Goal: Transaction & Acquisition: Obtain resource

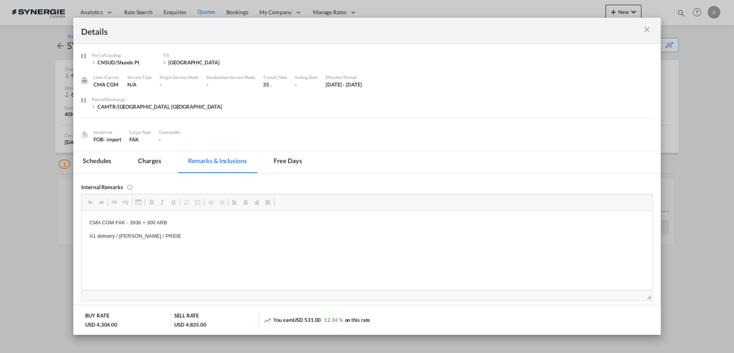
click at [623, 114] on div "Port of Discharge CAMTR/Montreal, QC" at bounding box center [372, 107] width 561 height 22
click at [645, 30] on md-icon "icon-close m-3 fg-AAA8AD cursor" at bounding box center [646, 29] width 9 height 9
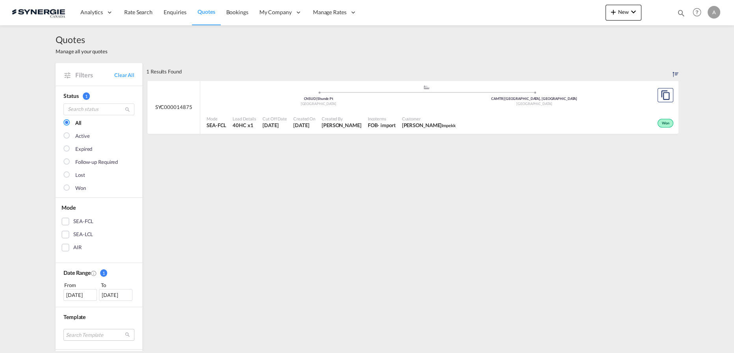
click at [684, 11] on md-icon "icon-magnify" at bounding box center [681, 13] width 9 height 9
click at [560, 16] on select "Bookings Quotes Enquiries" at bounding box center [555, 13] width 37 height 14
select select "Quotes"
click at [537, 6] on select "Bookings Quotes Enquiries" at bounding box center [555, 13] width 37 height 14
click at [588, 16] on input at bounding box center [622, 13] width 98 height 14
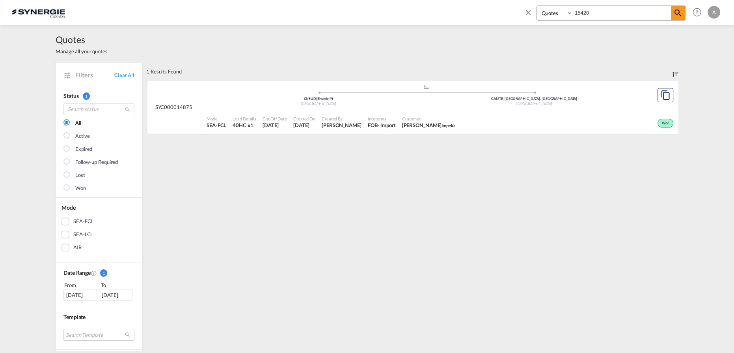
type input "15420"
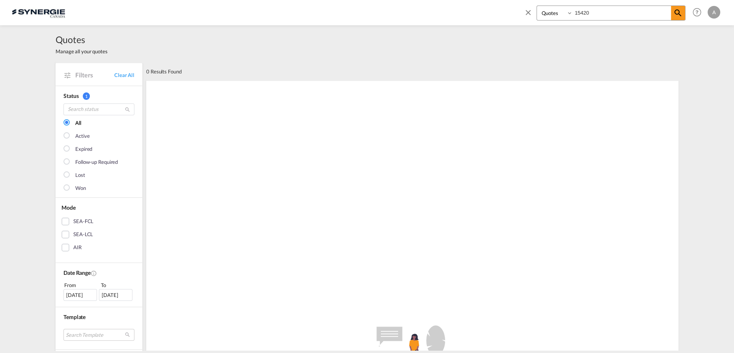
drag, startPoint x: 420, startPoint y: 114, endPoint x: 331, endPoint y: 151, distance: 96.5
click at [420, 114] on div ".a{fill:#e6e6e6;}.b{fill:#cecece;}.c{fill:#2f2e41;}.d{fill:#a0616a;}.e{fill:url…" at bounding box center [412, 359] width 532 height 559
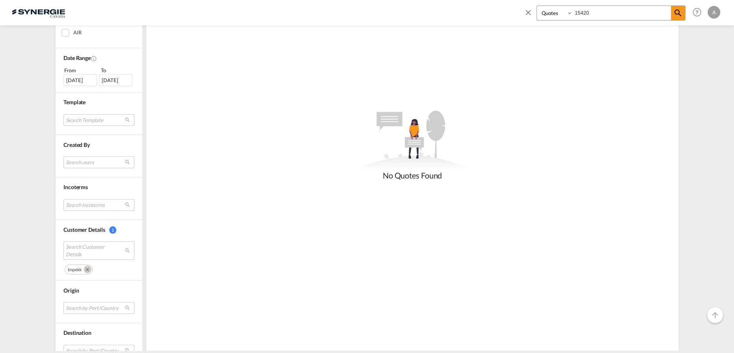
scroll to position [215, 0]
click at [84, 269] on md-icon "Remove" at bounding box center [88, 269] width 8 height 8
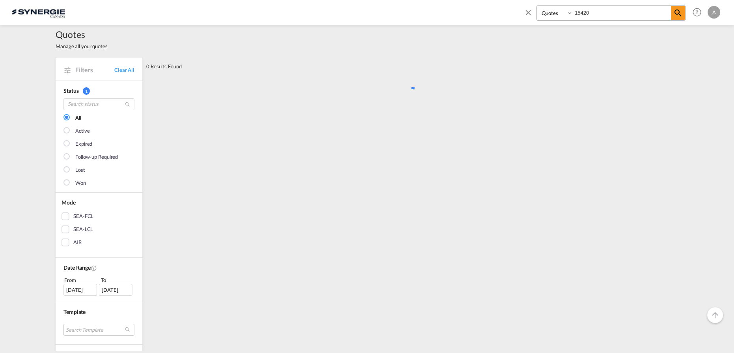
scroll to position [0, 0]
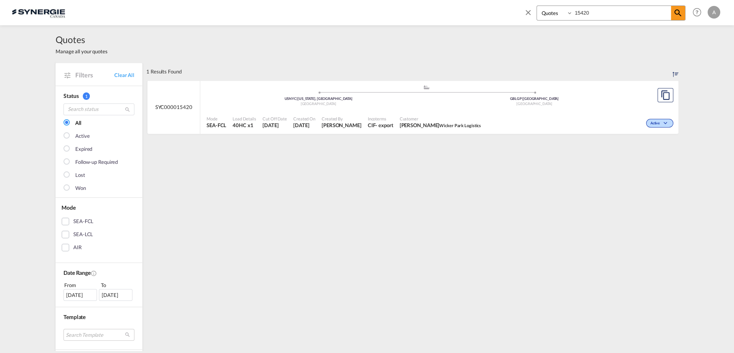
click at [436, 113] on div "Customer NATHAN MCGUIRE Wicker Park Logistics" at bounding box center [441, 122] width 88 height 20
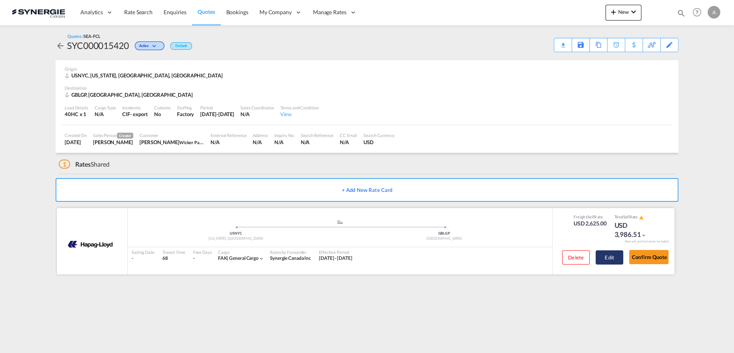
click at [603, 258] on button "Edit" at bounding box center [610, 257] width 28 height 14
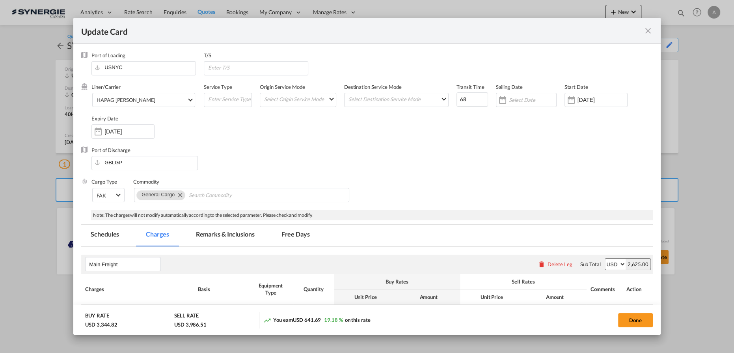
select select "per container"
select select "per B/L"
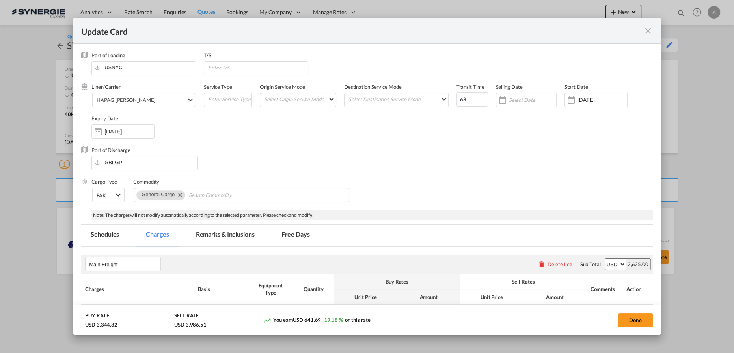
select select "per B/L"
select select "per shipment"
click at [227, 238] on md-tab-item "Remarks & Inclusions" at bounding box center [226, 235] width 78 height 22
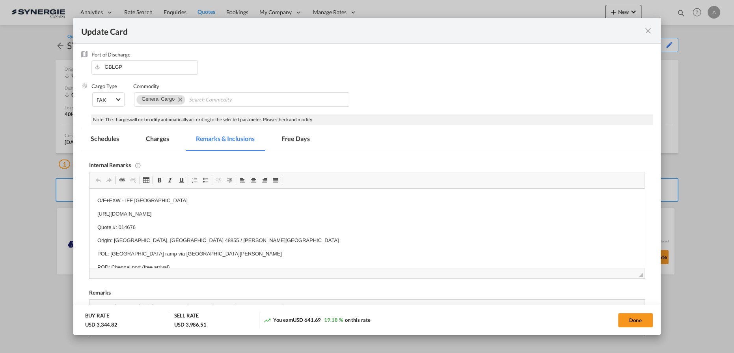
drag, startPoint x: 116, startPoint y: 211, endPoint x: 110, endPoint y: 204, distance: 8.9
drag, startPoint x: 98, startPoint y: 201, endPoint x: 165, endPoint y: 203, distance: 67.5
click at [165, 203] on p "O/F+EXW - IFF USA" at bounding box center [367, 200] width 540 height 8
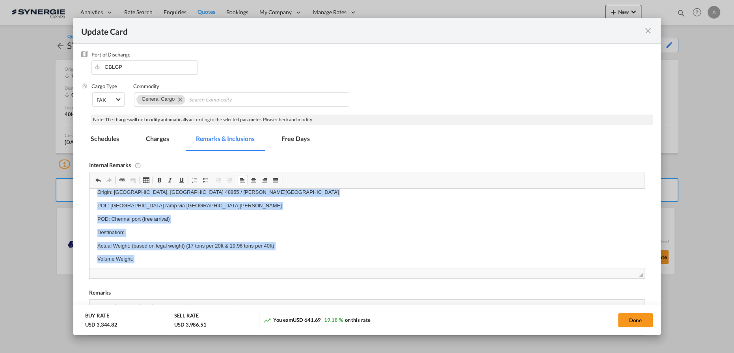
scroll to position [62, 0]
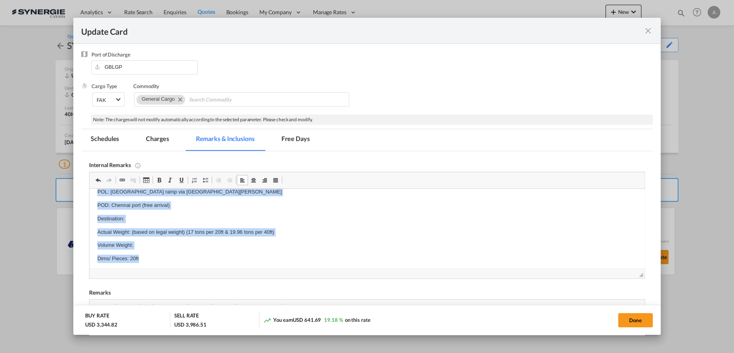
drag, startPoint x: 93, startPoint y: 215, endPoint x: 302, endPoint y: 258, distance: 213.0
click at [302, 258] on html "OL-USA : https://app.frontapp.com/open/cnv_qlja00f?key=pPHtCFayUjOirpENz8OpOSgz…" at bounding box center [367, 272] width 555 height 291
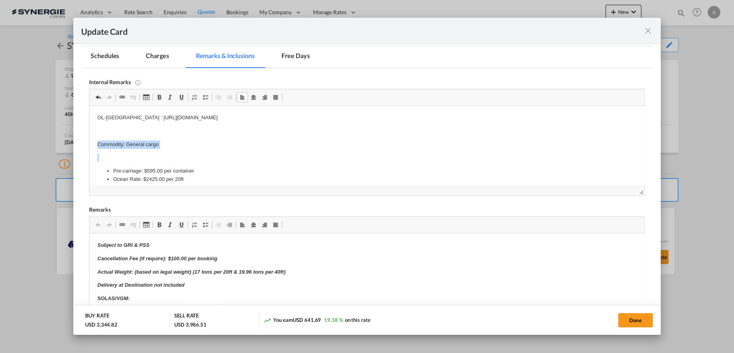
scroll to position [0, 0]
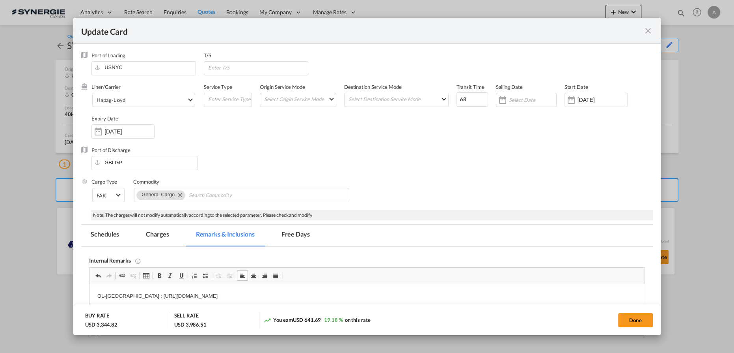
drag, startPoint x: 96, startPoint y: 302, endPoint x: 342, endPoint y: 289, distance: 246.1
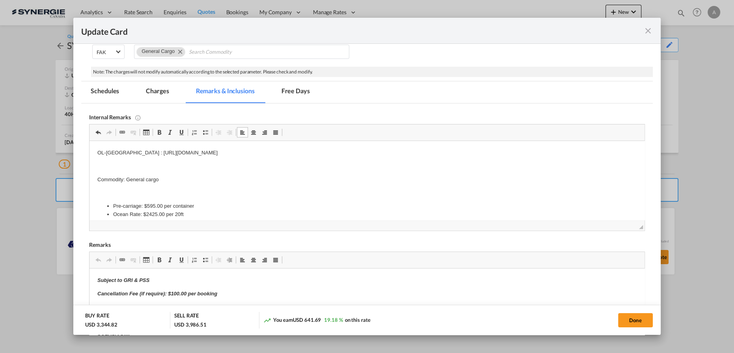
click at [100, 184] on body "OL-USA : https://app.frontapp.com/open/cnv_qlja00f?key=pPHtCFayUjOirpENz8OpOSgz…" at bounding box center [367, 233] width 540 height 168
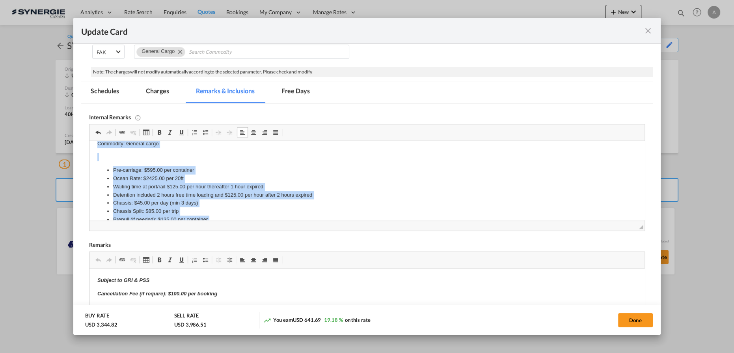
scroll to position [105, 0]
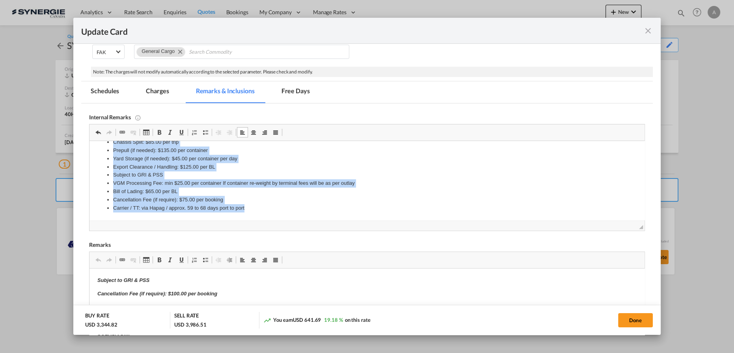
drag, startPoint x: 97, startPoint y: 179, endPoint x: 264, endPoint y: 220, distance: 172.3
click at [264, 220] on html "OL-USA : https://app.frontapp.com/open/cnv_qlja00f?key=pPHtCFayUjOirpENz8OpOSgz…" at bounding box center [367, 128] width 555 height 184
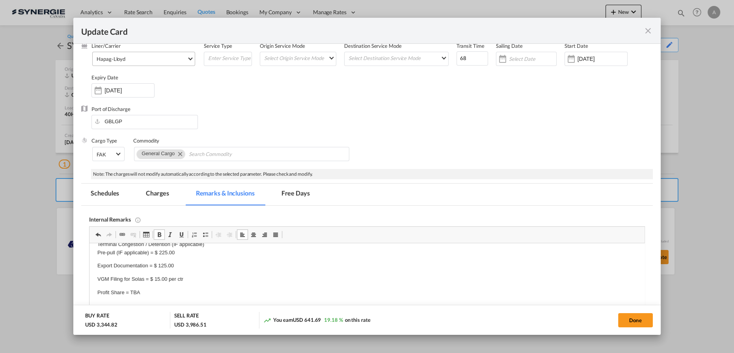
scroll to position [0, 0]
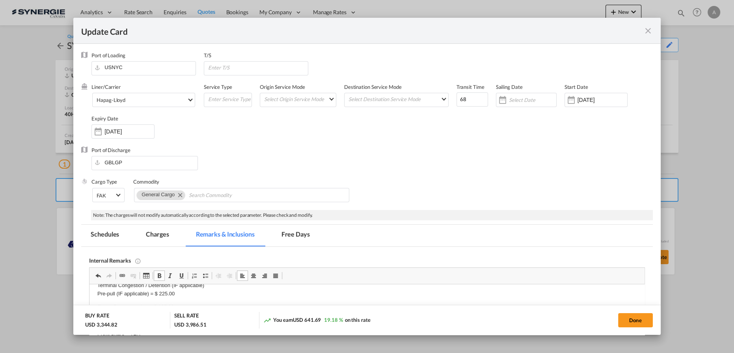
click at [165, 237] on md-tab-item "Charges" at bounding box center [157, 235] width 42 height 22
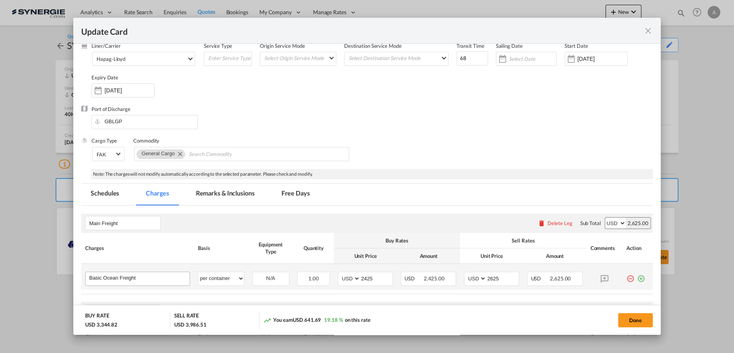
scroll to position [107, 0]
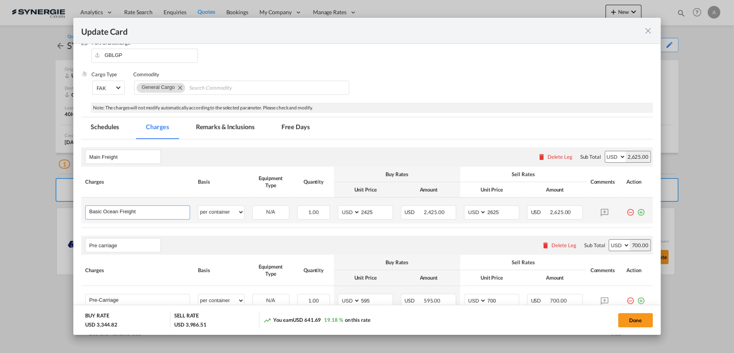
click at [153, 214] on input "Basic Ocean Freight" at bounding box center [139, 211] width 101 height 12
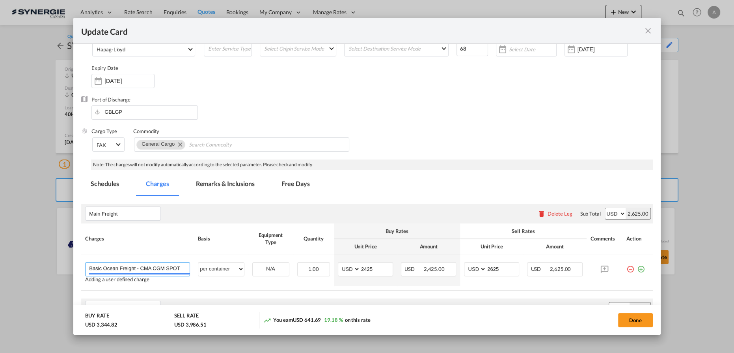
scroll to position [0, 0]
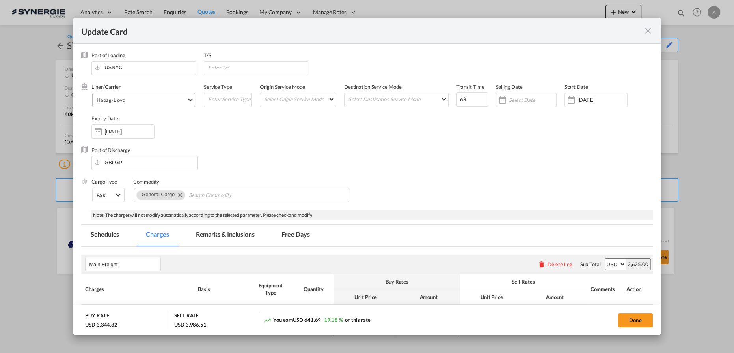
type input "Basic Ocean Freight - CMA CGM SPOT"
click at [120, 97] on div "Hapag-Lloyd" at bounding box center [111, 100] width 29 height 6
click at [128, 102] on md-option "CaroTrans | API" at bounding box center [161, 92] width 142 height 19
click at [128, 102] on div "CaroTrans | API" at bounding box center [114, 100] width 35 height 6
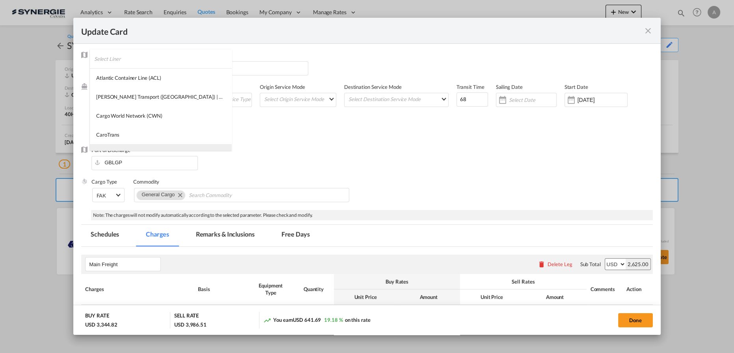
scroll to position [54, 0]
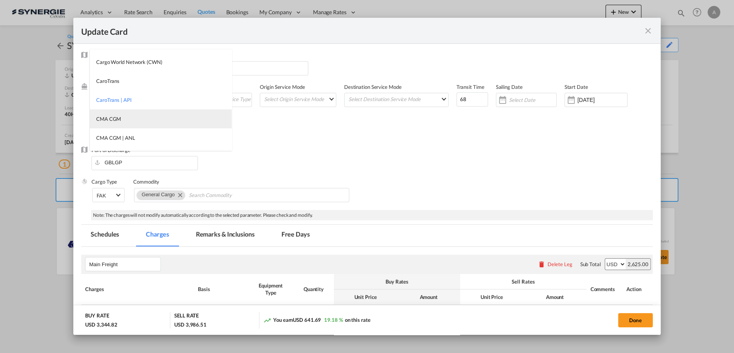
click at [118, 121] on div "CMA CGM" at bounding box center [108, 118] width 25 height 7
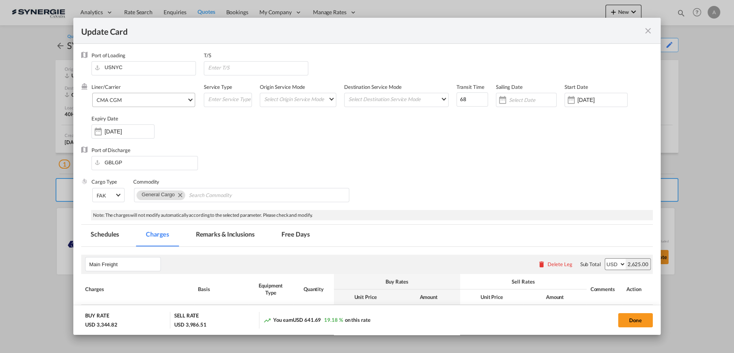
click at [353, 119] on div "Liner/Carrier CMA CGM Service Type Origin Service Mode Select Origin Service Mo…" at bounding box center [372, 114] width 562 height 63
drag, startPoint x: 463, startPoint y: 101, endPoint x: 360, endPoint y: 105, distance: 102.6
click at [368, 105] on div "Liner/Carrier CMA CGM Service Type Origin Service Mode Select Origin Service Mo…" at bounding box center [372, 114] width 562 height 63
type input "23"
click at [277, 64] on input "Update CardPort of ..." at bounding box center [257, 68] width 101 height 12
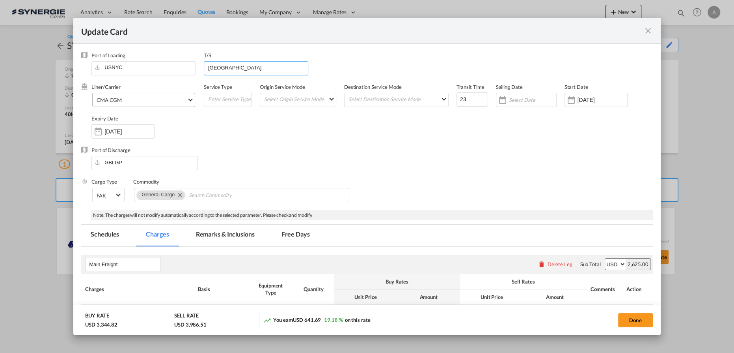
type input "[GEOGRAPHIC_DATA]"
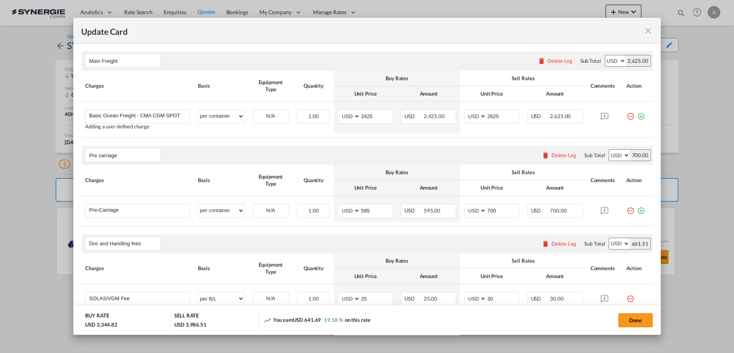
scroll to position [215, 0]
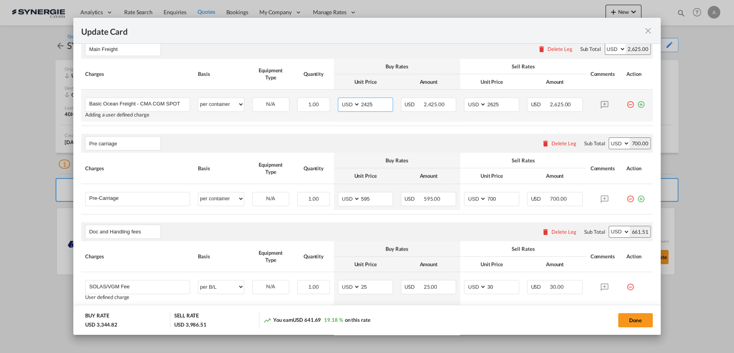
click at [362, 106] on input "2425" at bounding box center [376, 104] width 32 height 12
type input "2931"
click at [490, 102] on input "2625" at bounding box center [503, 104] width 32 height 12
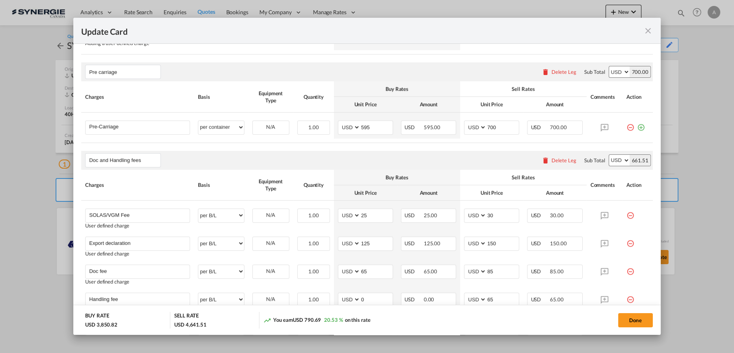
scroll to position [287, 0]
type input "3280"
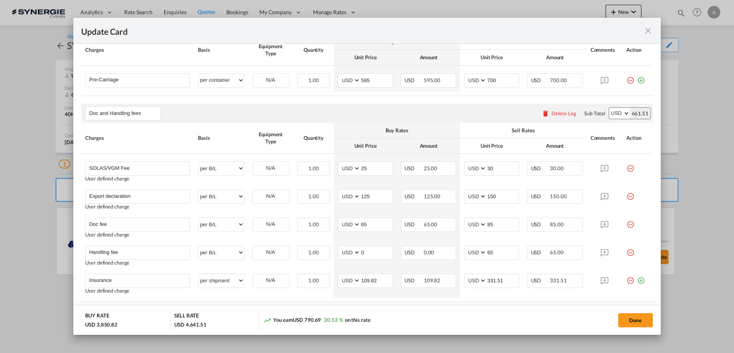
scroll to position [381, 0]
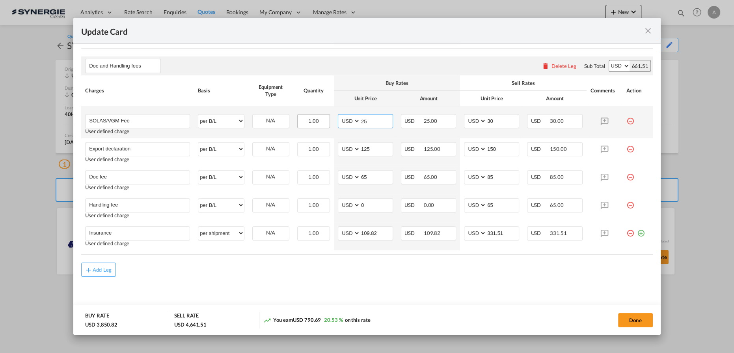
drag, startPoint x: 358, startPoint y: 119, endPoint x: 312, endPoint y: 118, distance: 45.8
click at [317, 121] on tr "SOLAS/VGM Fee Please Enter User Defined Charges Cannot Be Published User define…" at bounding box center [367, 122] width 572 height 32
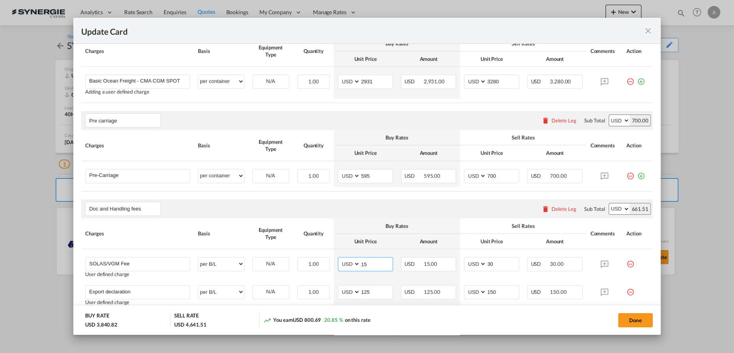
scroll to position [237, 0]
type input "15"
drag, startPoint x: 375, startPoint y: 176, endPoint x: 345, endPoint y: 175, distance: 30.4
click at [345, 175] on md-input-container "AED AFN ALL AMD ANG AOA ARS AUD AWG AZN BAM BBD BDT BGN BHD BIF BMD BND BOB BRL…" at bounding box center [365, 176] width 55 height 14
type input "858"
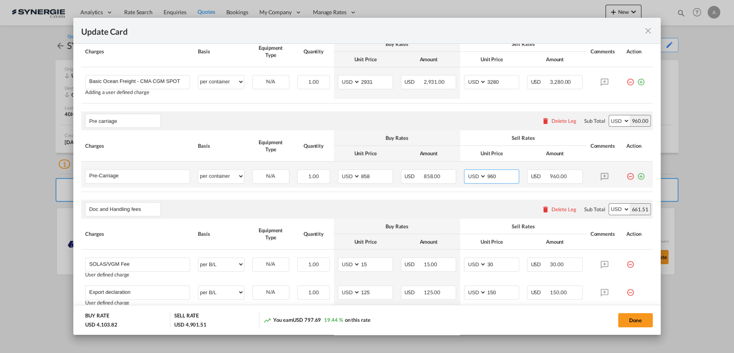
type input "960"
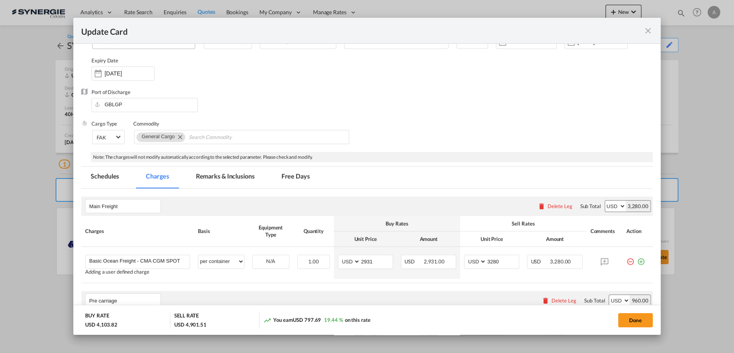
click at [211, 176] on md-tab-item "Remarks & Inclusions" at bounding box center [226, 177] width 78 height 22
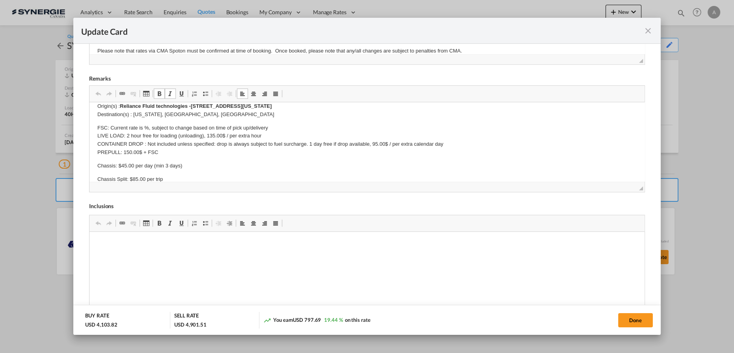
scroll to position [143, 0]
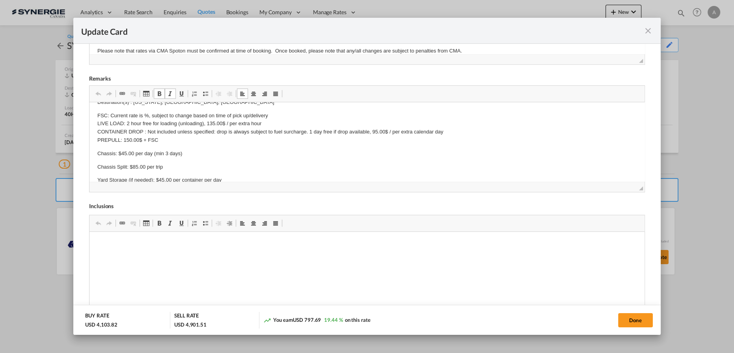
drag, startPoint x: 134, startPoint y: 129, endPoint x: 129, endPoint y: 122, distance: 8.7
click at [134, 128] on p "FSC: Current rate is %, subject to change based on time of pick up/delivery LIV…" at bounding box center [367, 128] width 540 height 33
click at [144, 116] on p "FSC: Current rate is %, subject to change based on time of pick up/delivery LIV…" at bounding box center [367, 128] width 540 height 33
click at [123, 153] on p "Chassis: $45.00 per day (min 3 days)" at bounding box center [367, 153] width 540 height 8
click at [182, 151] on p "Chassis: $55.00 per day (min 3 days)" at bounding box center [367, 153] width 540 height 8
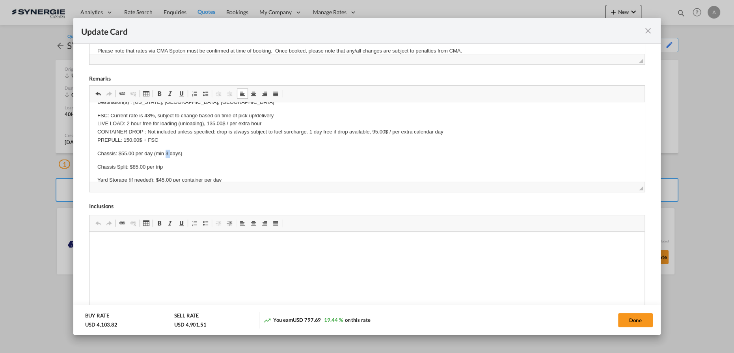
drag, startPoint x: 171, startPoint y: 152, endPoint x: 166, endPoint y: 152, distance: 4.7
click at [166, 152] on p "Chassis: $55.00 per day (min 3 days)" at bounding box center [367, 153] width 540 height 8
click at [181, 155] on p "Chassis: $55.00 per day (min 2 days)" at bounding box center [367, 153] width 540 height 8
drag, startPoint x: 134, startPoint y: 165, endPoint x: 155, endPoint y: 171, distance: 22.6
click at [134, 165] on p "Chassis Split: $85.00 per trip" at bounding box center [367, 167] width 540 height 8
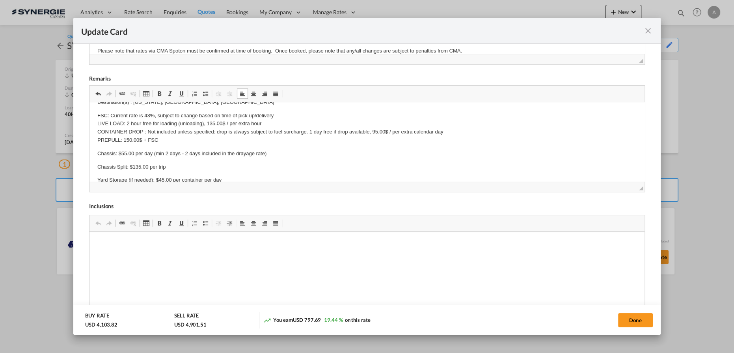
click at [127, 137] on p "FSC: Current rate is 43%, subject to change based on time of pick up/delivery L…" at bounding box center [367, 128] width 540 height 33
click at [163, 140] on body "Subject to GRI & PSS Cancellation Fee (if require): $100.00 per booking Actual …" at bounding box center [367, 184] width 540 height 435
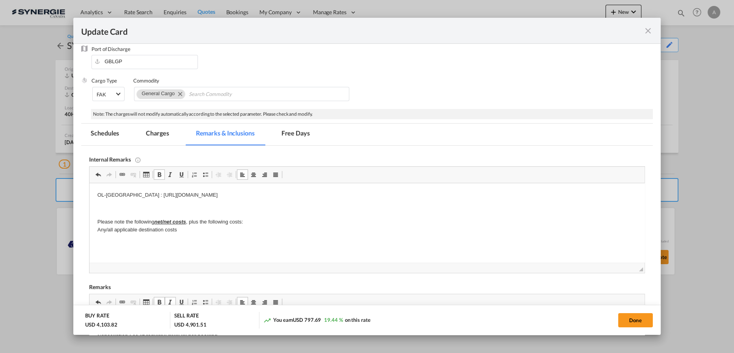
scroll to position [90, 0]
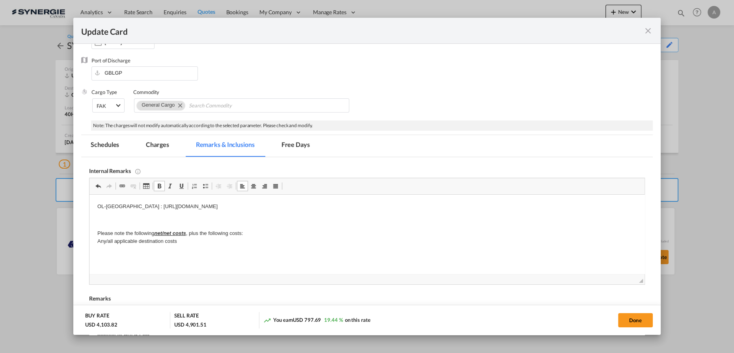
click at [131, 143] on md-pagination-wrapper "Schedules Charges Remarks & Inclusions Free Days" at bounding box center [204, 146] width 246 height 22
click at [152, 145] on md-tab-item "Charges" at bounding box center [157, 146] width 42 height 22
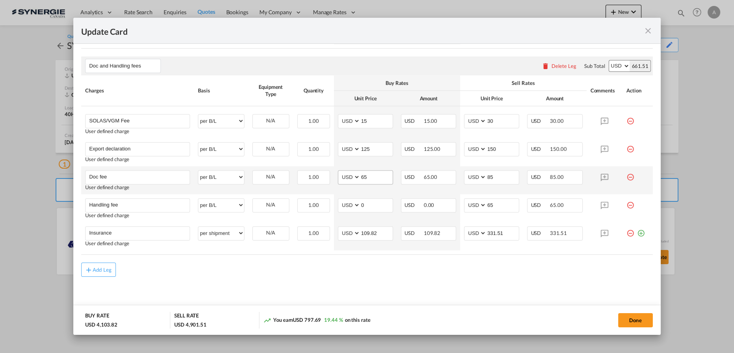
scroll to position [273, 0]
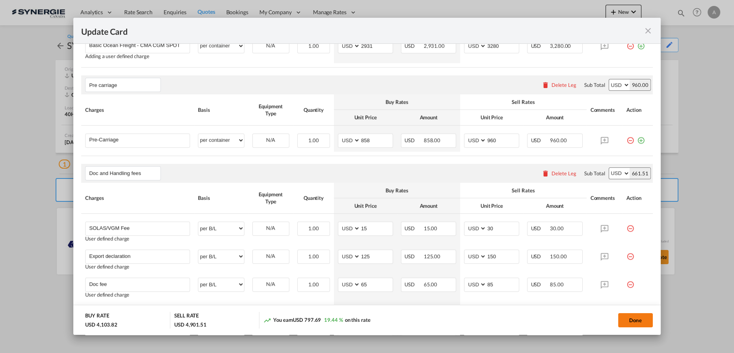
click at [635, 320] on button "Done" at bounding box center [635, 320] width 35 height 14
type input "09 Oct 2025"
type input "30 Oct 2025"
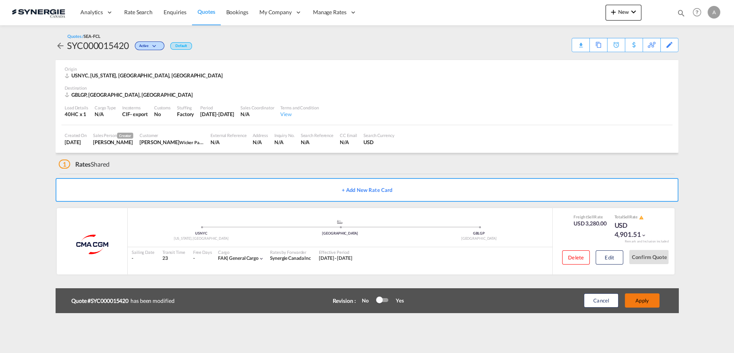
click at [641, 298] on button "Apply" at bounding box center [642, 300] width 35 height 14
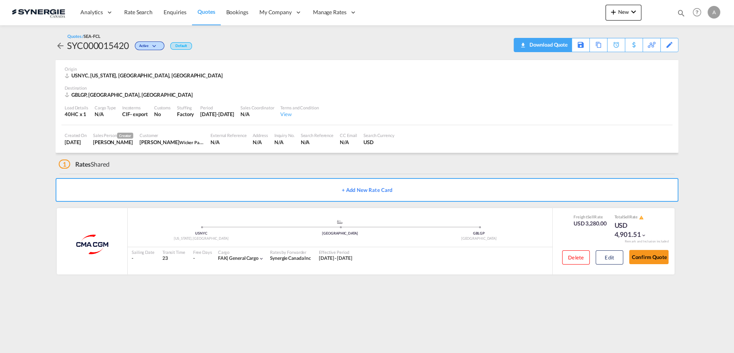
click at [558, 50] on div "Download Quote" at bounding box center [548, 44] width 40 height 13
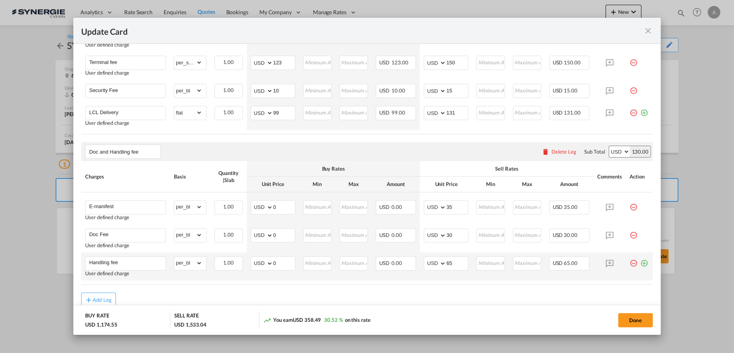
scroll to position [447, 0]
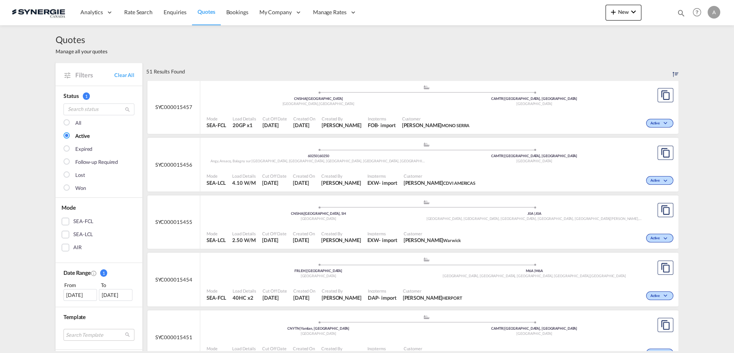
click at [682, 15] on md-icon "icon-magnify" at bounding box center [681, 13] width 9 height 9
drag, startPoint x: 552, startPoint y: 14, endPoint x: 552, endPoint y: 19, distance: 5.1
click at [552, 14] on select "Bookings Quotes Enquiries" at bounding box center [555, 13] width 37 height 14
click at [537, 6] on select "Bookings Quotes Enquiries" at bounding box center [555, 13] width 37 height 14
drag, startPoint x: 545, startPoint y: 11, endPoint x: 545, endPoint y: 19, distance: 7.9
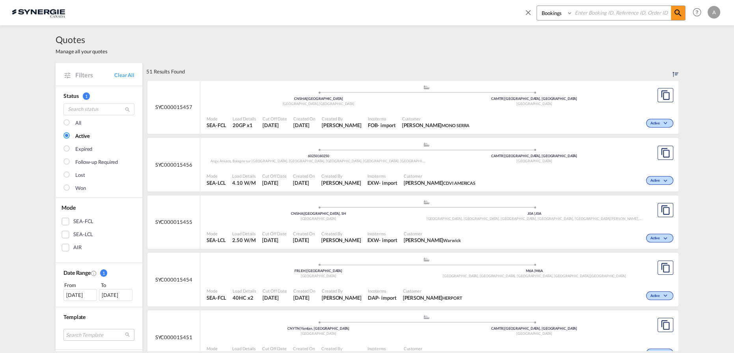
click at [545, 13] on select "Bookings Quotes Enquiries" at bounding box center [555, 13] width 37 height 14
select select "Quotes"
click at [537, 6] on select "Bookings Quotes Enquiries" at bounding box center [555, 13] width 37 height 14
click at [591, 11] on input at bounding box center [622, 13] width 98 height 14
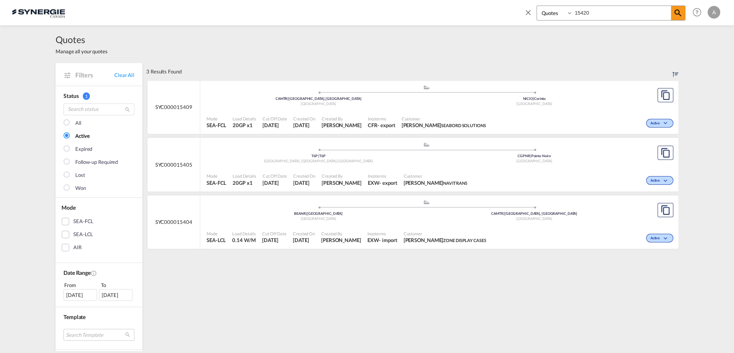
type input "15420"
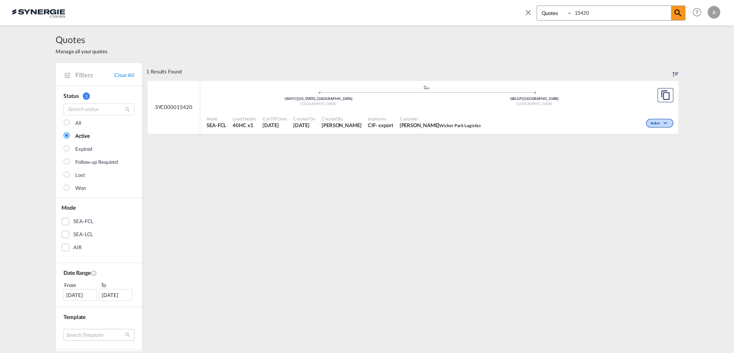
click at [444, 118] on span "Customer" at bounding box center [441, 119] width 82 height 6
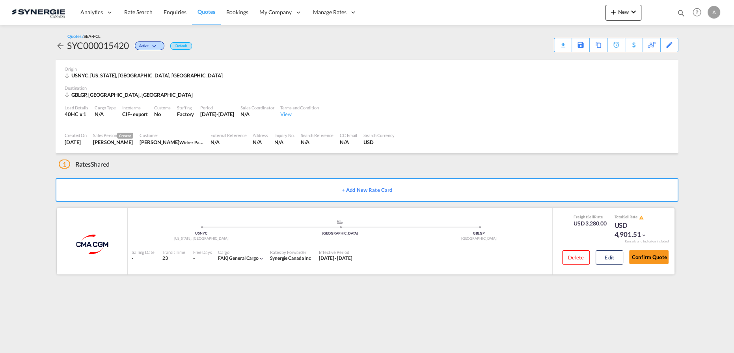
click at [595, 257] on div "Delete Edit" at bounding box center [589, 259] width 67 height 21
click at [620, 252] on button "Edit" at bounding box center [610, 257] width 28 height 14
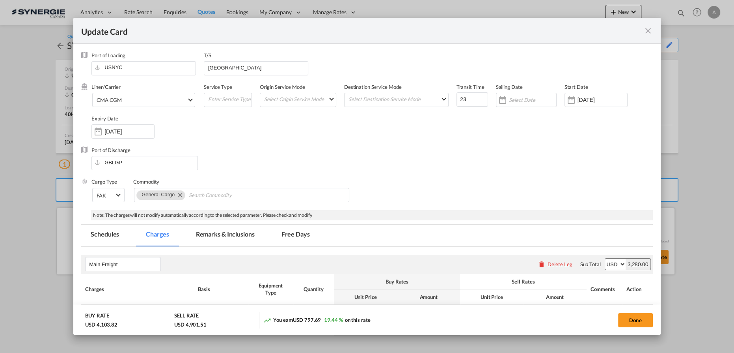
select select "per container"
select select "per B/L"
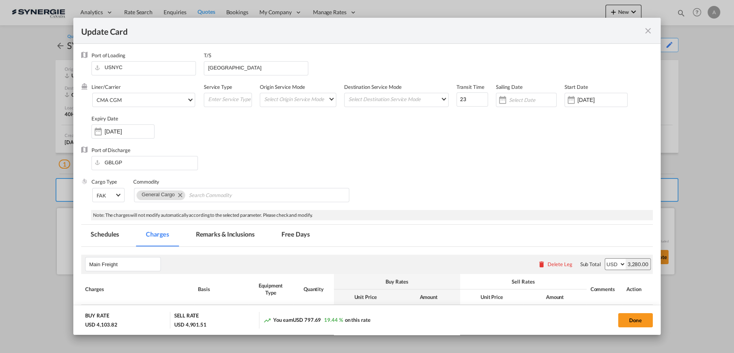
select select "per B/L"
select select "per shipment"
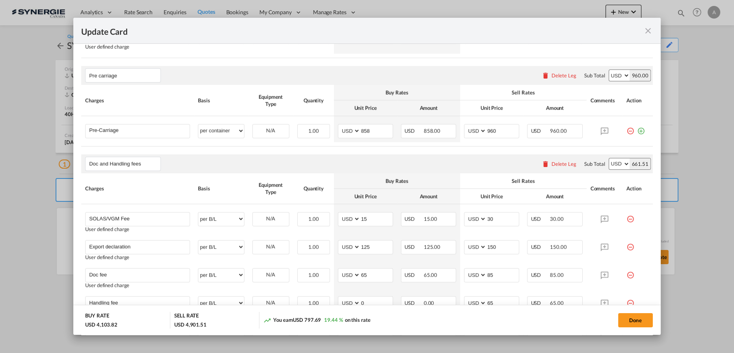
scroll to position [381, 0]
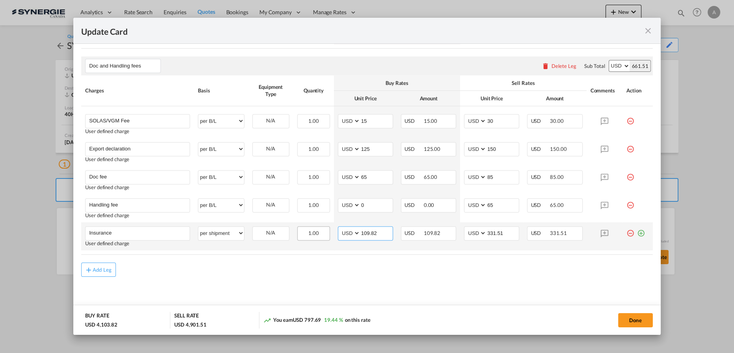
drag, startPoint x: 376, startPoint y: 231, endPoint x: 309, endPoint y: 228, distance: 67.1
click at [323, 231] on tr "Insurance Please Enter User Defined Charges Cannot Be Published User defined ch…" at bounding box center [367, 236] width 572 height 28
type input "80"
type input "308.45"
click at [624, 321] on button "Done" at bounding box center [635, 320] width 35 height 14
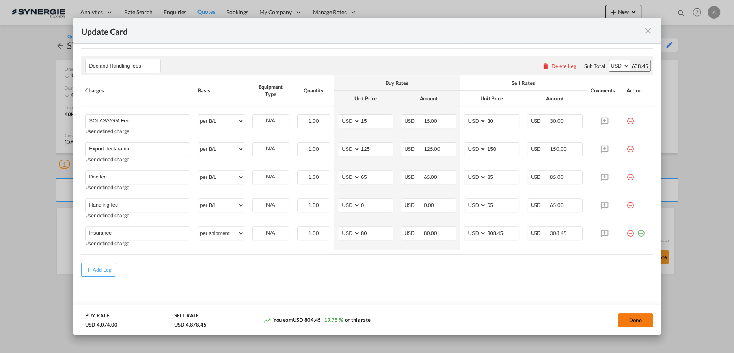
type input "[DATE]"
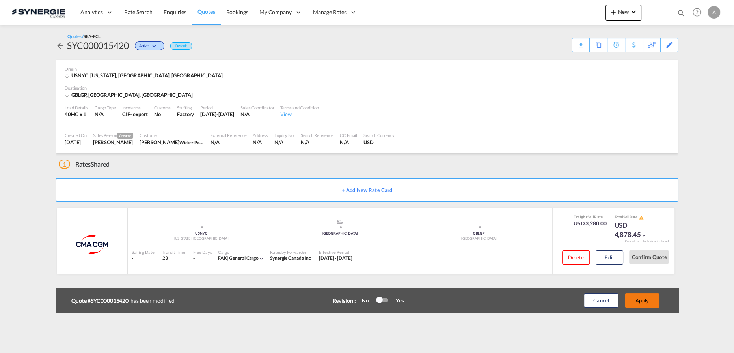
click at [655, 299] on button "Apply" at bounding box center [642, 300] width 35 height 14
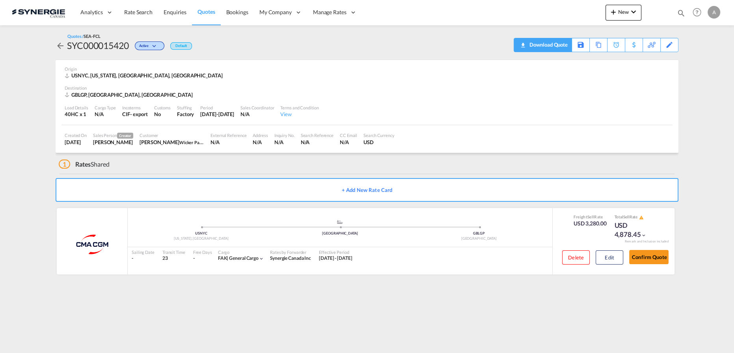
click at [557, 47] on div "Download Quote" at bounding box center [548, 44] width 40 height 13
drag, startPoint x: 679, startPoint y: 13, endPoint x: 624, endPoint y: 13, distance: 55.2
click at [679, 13] on md-icon "icon-magnify" at bounding box center [681, 13] width 9 height 9
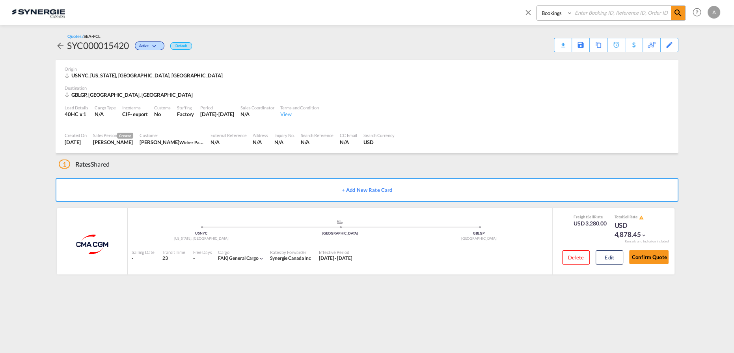
click at [566, 15] on select "Bookings Quotes Enquiries" at bounding box center [555, 13] width 37 height 14
select select "Quotes"
click at [537, 6] on select "Bookings Quotes Enquiries" at bounding box center [555, 13] width 37 height 14
click at [595, 13] on input at bounding box center [622, 13] width 98 height 14
type input "15405"
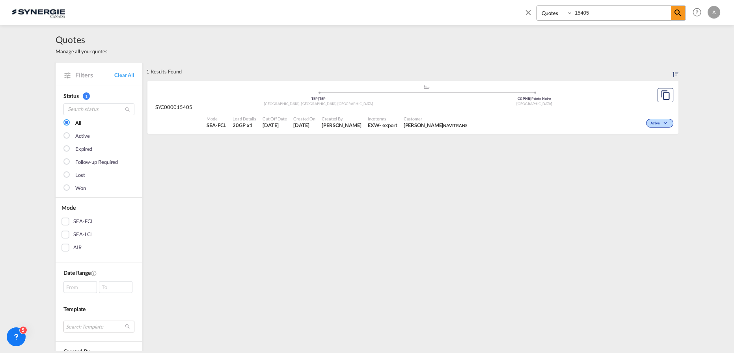
click at [525, 110] on div "Mode SEA-FCL Load Details 20GP x1 Cut Off Date 10 Oct 2025 Created On 10 Oct 20…" at bounding box center [439, 122] width 478 height 24
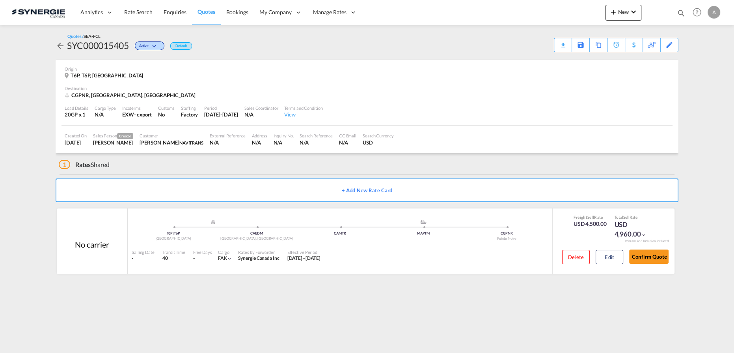
click at [726, 289] on md-content "Analytics Reports Dashboard Rate Search Enquiries Quotes Bookings" at bounding box center [367, 176] width 734 height 353
click at [117, 45] on div "SYC000015405" at bounding box center [98, 45] width 62 height 13
copy div "SYC000015405"
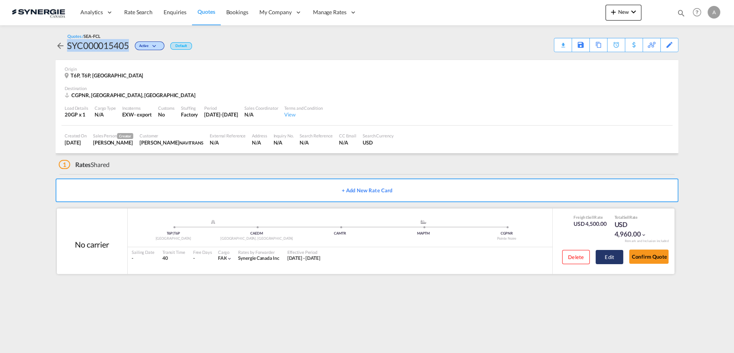
click at [612, 254] on button "Edit" at bounding box center [610, 257] width 28 height 14
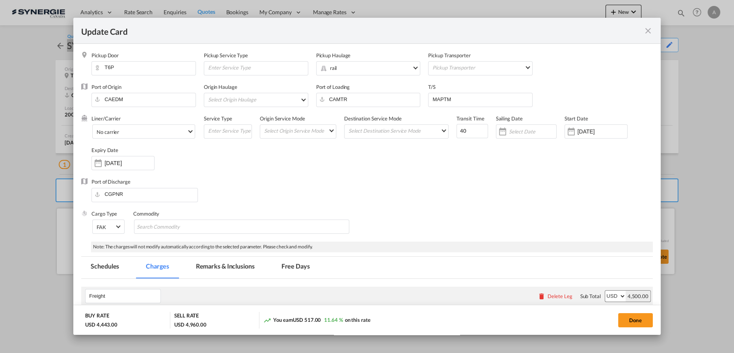
select select "per equipment"
select select "per container"
select select "per B/L"
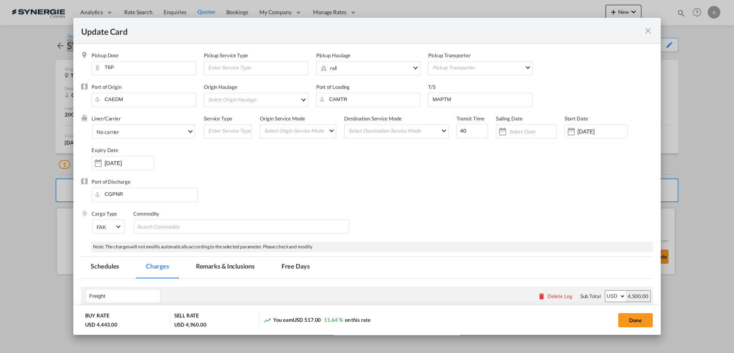
select select "per B/L"
select select "per shipment"
drag, startPoint x: 211, startPoint y: 261, endPoint x: 215, endPoint y: 269, distance: 7.8
click at [211, 261] on md-tab-item "Remarks & Inclusions" at bounding box center [226, 267] width 78 height 22
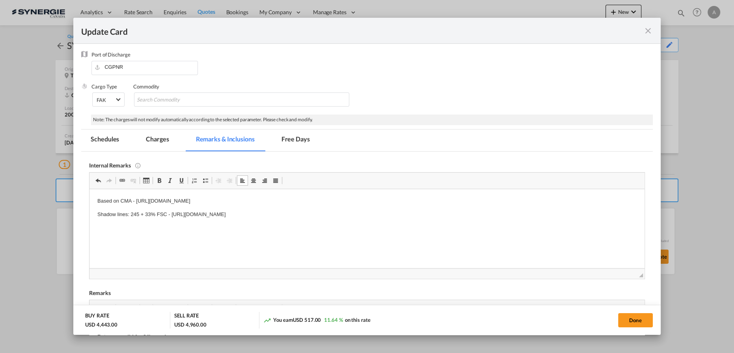
click at [162, 219] on html "Based on CMA - [URL][DOMAIN_NAME] Shadow lines: 245 + 33% FSC - [URL][DOMAIN_NA…" at bounding box center [367, 207] width 555 height 37
drag, startPoint x: 167, startPoint y: 215, endPoint x: 131, endPoint y: 217, distance: 36.3
click at [131, 217] on p "Shadow lines: 245 + 33% FSC - https://app.frontapp.com/open/cnv_qlichov?key=TeI…" at bounding box center [367, 214] width 540 height 8
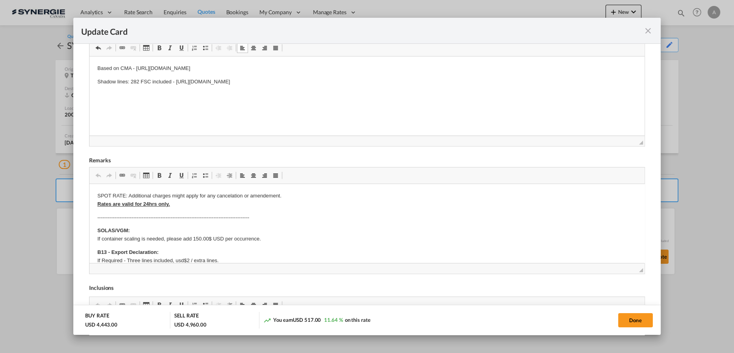
scroll to position [270, 0]
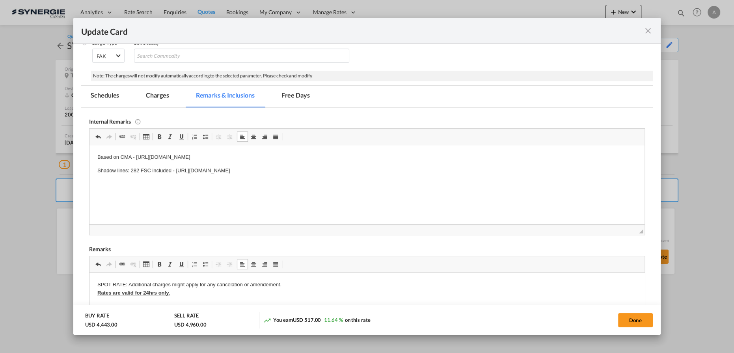
scroll to position [127, 0]
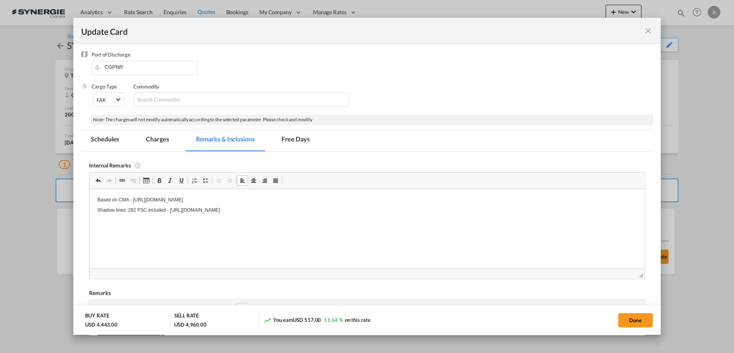
click at [244, 197] on p "Based on CMA - https://app.frontapp.com/open/cnv_qlhcn0v?key=SgyL45Xx5BtF4RNS54…" at bounding box center [367, 199] width 540 height 6
drag, startPoint x: 344, startPoint y: 200, endPoint x: 136, endPoint y: 197, distance: 207.9
click at [136, 197] on p "Based on CMA - https://app.frontapp.com/open/cnv_qlhcn0v?key=SgyL45Xx5BtF4RNS54…" at bounding box center [367, 200] width 540 height 8
click at [166, 140] on md-tab-item "Charges" at bounding box center [157, 140] width 42 height 22
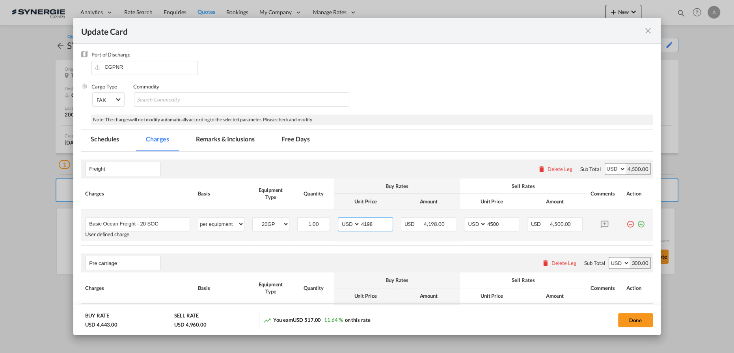
click at [363, 222] on input "4198" at bounding box center [376, 223] width 32 height 12
type input "4298"
type input "4600"
click at [244, 136] on md-tab-item "Remarks & Inclusions" at bounding box center [226, 140] width 78 height 22
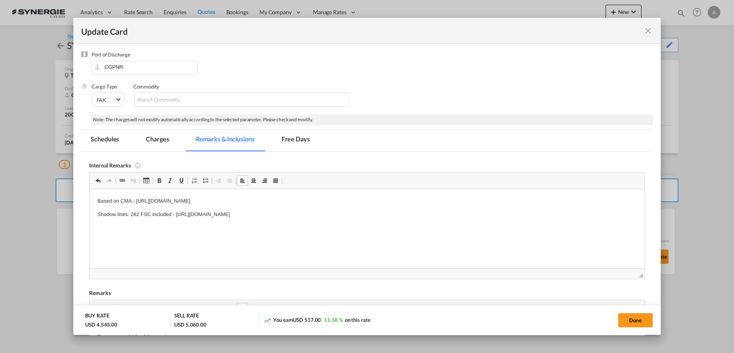
click at [155, 143] on md-tab-item "Charges" at bounding box center [157, 140] width 42 height 22
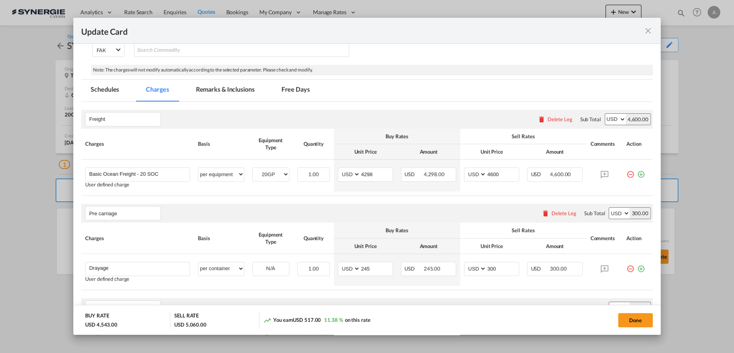
scroll to position [199, 0]
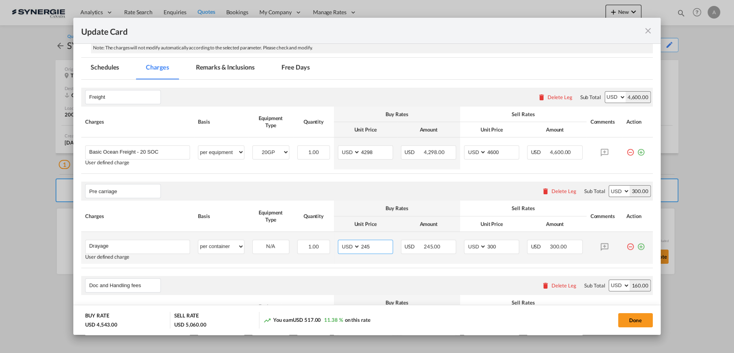
drag, startPoint x: 368, startPoint y: 248, endPoint x: 328, endPoint y: 243, distance: 41.1
click at [328, 245] on tr "Drayage Please Enter User Defined Charges Cannot Be Published User defined char…" at bounding box center [367, 248] width 572 height 32
type input "1"
type input "210"
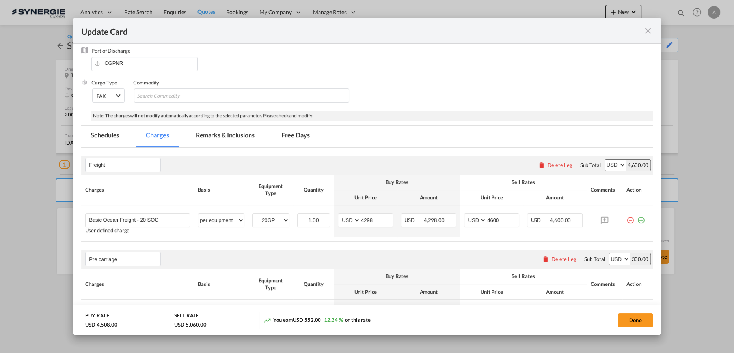
scroll to position [125, 0]
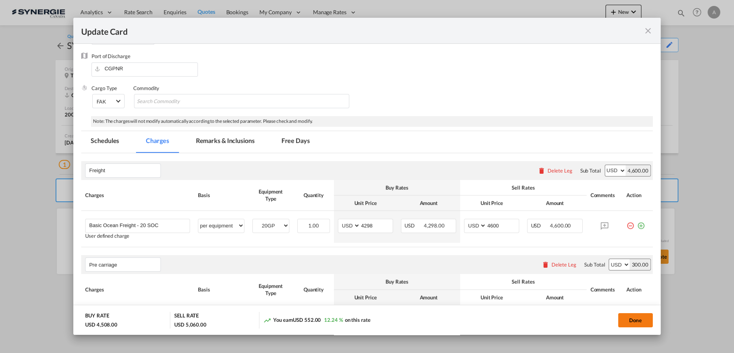
click at [626, 323] on button "Done" at bounding box center [635, 320] width 35 height 14
type input "09 Oct 2025"
type input "30 Oct 2025"
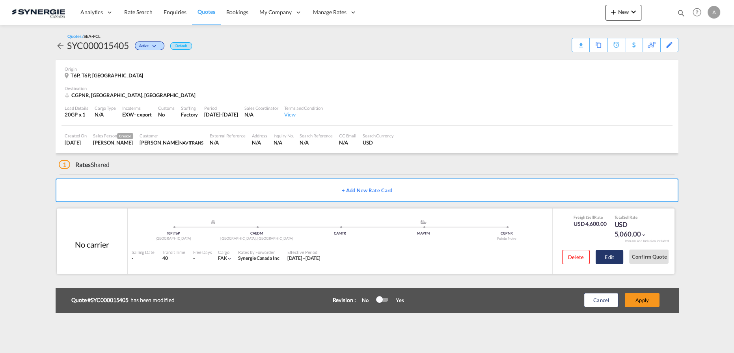
click at [606, 259] on button "Edit" at bounding box center [610, 257] width 28 height 14
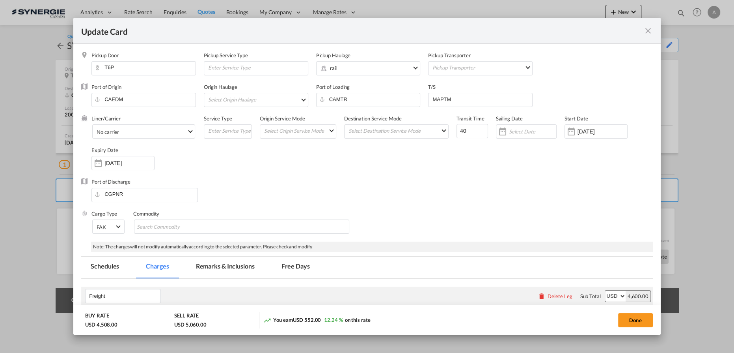
click at [648, 31] on md-icon "icon-close fg-AAA8AD m-0 pointer" at bounding box center [648, 30] width 9 height 9
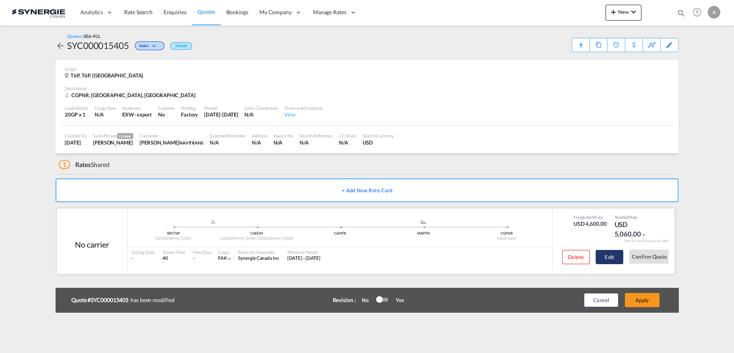
click at [609, 256] on button "Edit" at bounding box center [610, 257] width 28 height 14
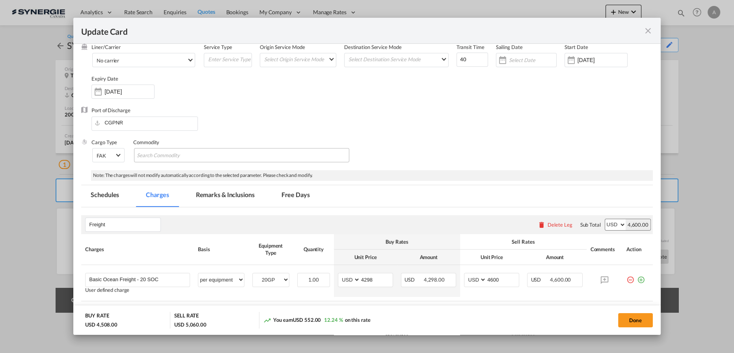
scroll to position [143, 0]
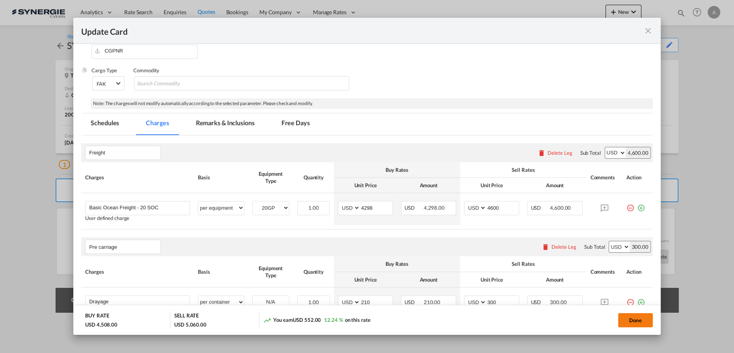
click at [639, 319] on button "Done" at bounding box center [635, 320] width 35 height 14
type input "09 Oct 2025"
type input "30 Oct 2025"
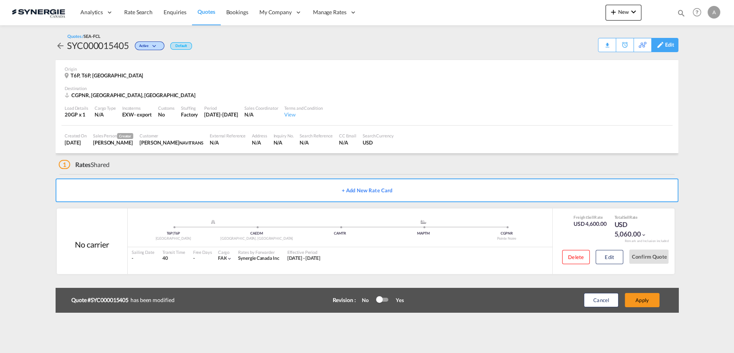
click at [672, 45] on div "Edit" at bounding box center [669, 44] width 9 height 13
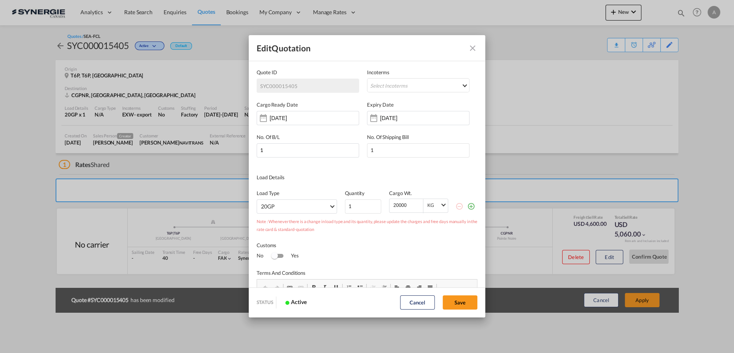
scroll to position [0, 0]
click at [407, 120] on input "31 Oct 2025" at bounding box center [405, 118] width 50 height 6
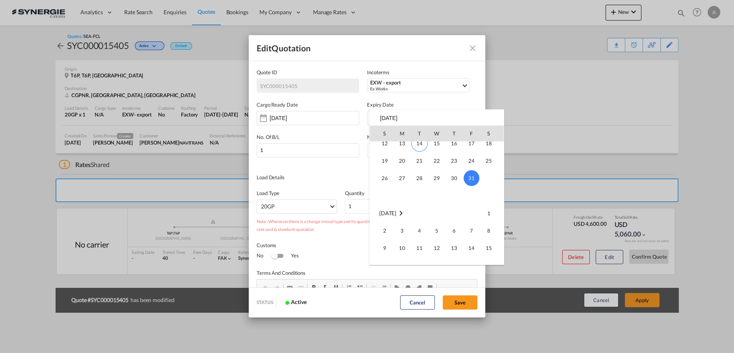
scroll to position [71, 0]
click at [476, 218] on span "14" at bounding box center [472, 218] width 16 height 16
type input "14 Nov 2025"
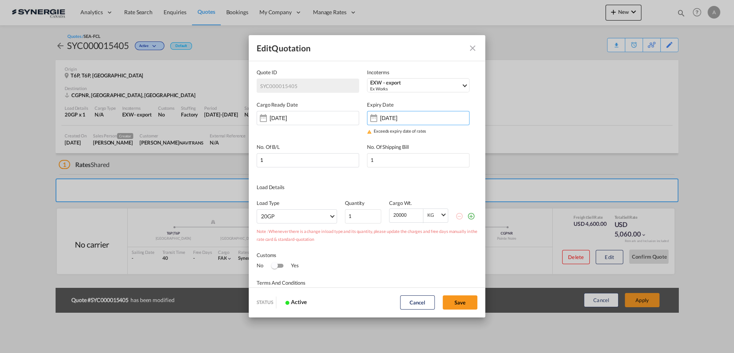
drag, startPoint x: 466, startPoint y: 301, endPoint x: 474, endPoint y: 298, distance: 9.0
click at [466, 302] on button "Save" at bounding box center [460, 302] width 35 height 14
type input "09 Oct 2025"
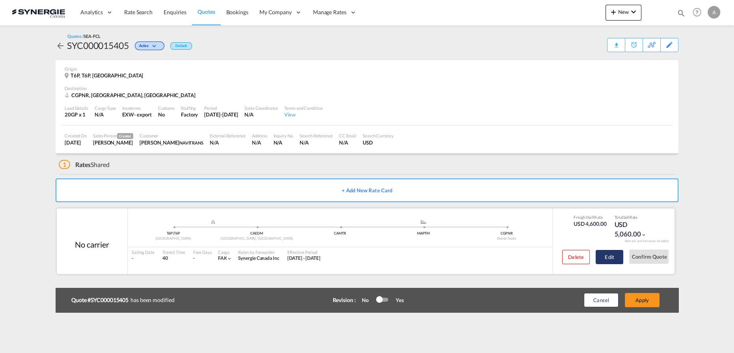
click at [612, 256] on button "Edit" at bounding box center [610, 257] width 28 height 14
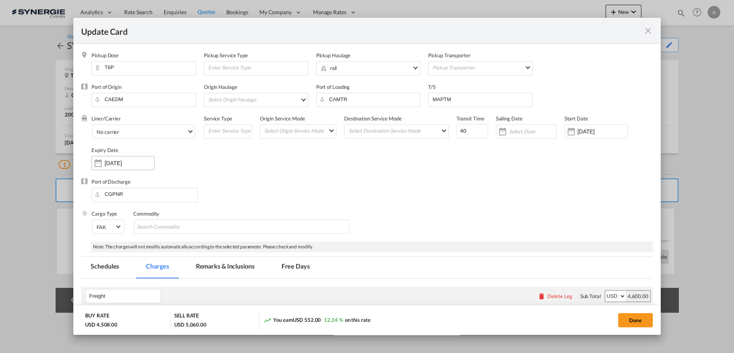
click at [151, 164] on input "31 Oct 2025" at bounding box center [130, 163] width 50 height 6
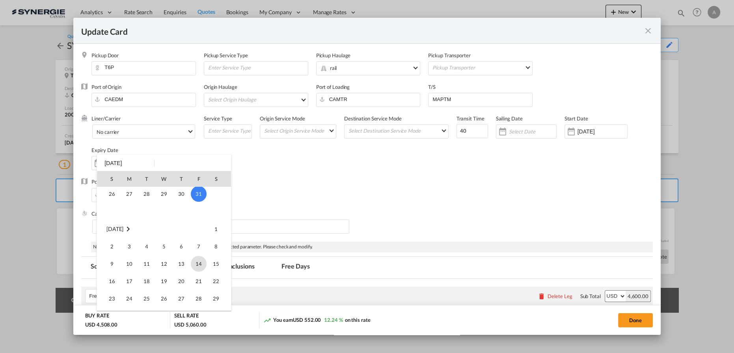
click at [197, 265] on span "14" at bounding box center [199, 264] width 16 height 16
type input "14 Nov 2025"
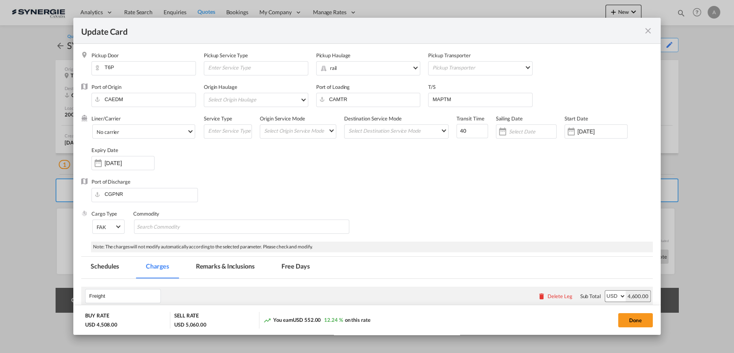
click at [624, 327] on button "Done" at bounding box center [635, 320] width 35 height 14
type input "09 Oct 2025"
type input "13 Nov 2025"
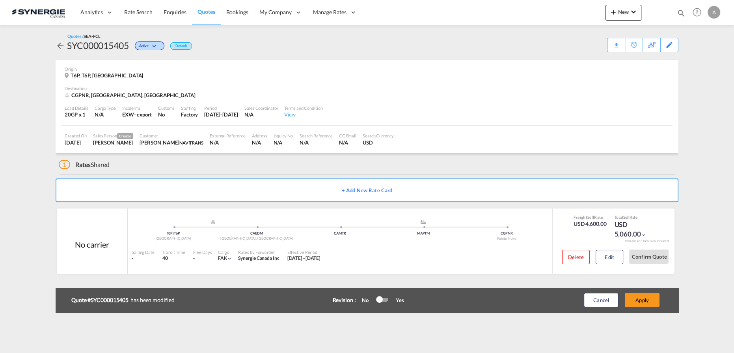
click at [625, 321] on div "Update Card Pickup Door T6P Pickup Service Type Pickup Haulage .a{fill:#aaa8ad;…" at bounding box center [367, 176] width 734 height 352
click at [652, 296] on button "Apply" at bounding box center [642, 300] width 35 height 14
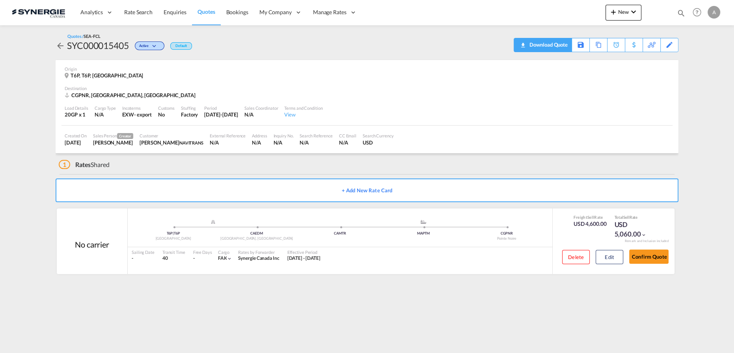
click at [556, 45] on div "Download Quote" at bounding box center [548, 44] width 40 height 13
click at [608, 260] on button "Edit" at bounding box center [610, 257] width 28 height 14
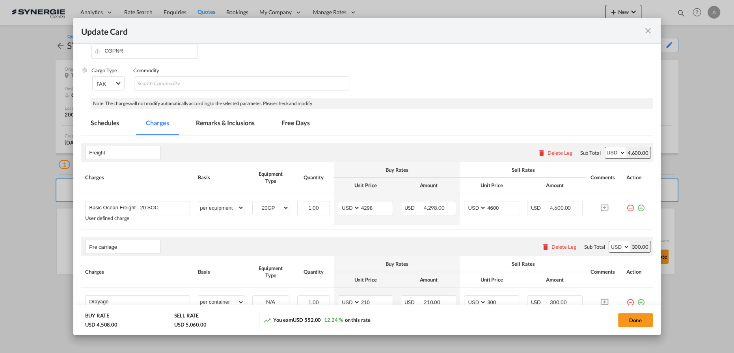
click at [224, 116] on md-tab-item "Remarks & Inclusions" at bounding box center [226, 124] width 78 height 22
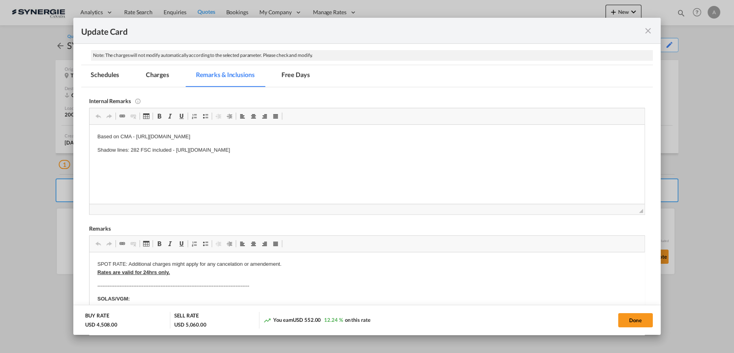
scroll to position [216, 0]
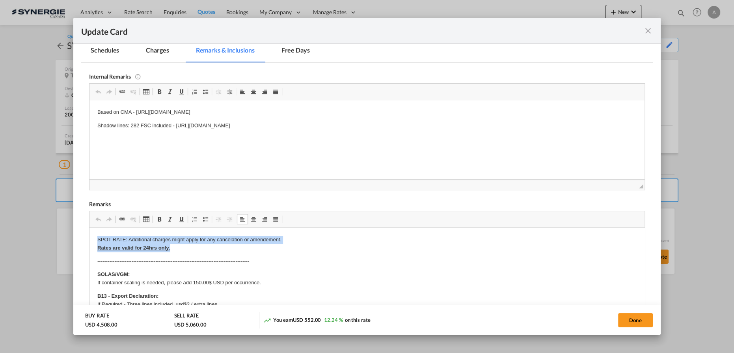
drag, startPoint x: 108, startPoint y: 239, endPoint x: 201, endPoint y: 247, distance: 92.7
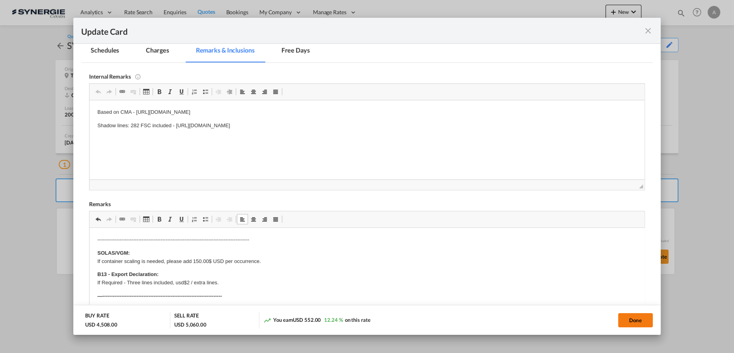
click at [641, 313] on div "Done" at bounding box center [543, 320] width 219 height 16
click at [642, 314] on button "Done" at bounding box center [635, 320] width 35 height 14
type input "09 Oct 2025"
type input "13 Nov 2025"
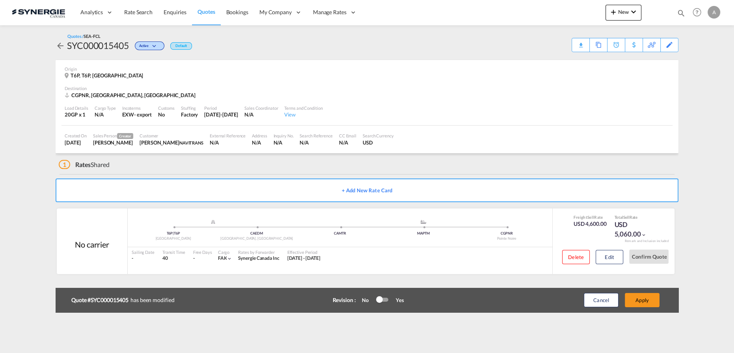
scroll to position [127, 0]
click at [651, 297] on button "Apply" at bounding box center [642, 300] width 35 height 14
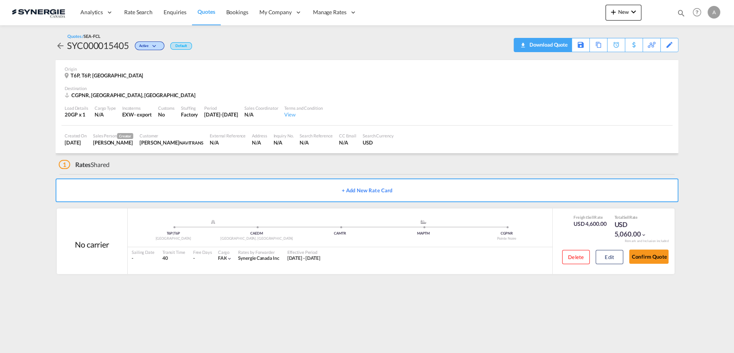
click at [556, 39] on div "Download Quote" at bounding box center [548, 44] width 40 height 13
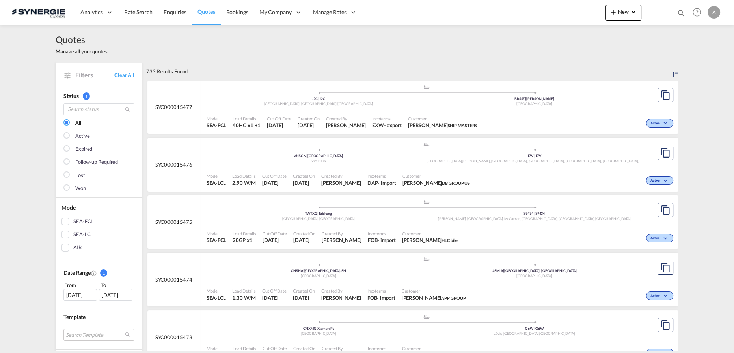
drag, startPoint x: 679, startPoint y: 11, endPoint x: 627, endPoint y: 17, distance: 52.8
click at [680, 12] on md-icon "icon-magnify" at bounding box center [681, 13] width 9 height 9
drag, startPoint x: 561, startPoint y: 13, endPoint x: 559, endPoint y: 19, distance: 6.0
click at [561, 13] on select "Bookings Quotes Enquiries" at bounding box center [555, 13] width 37 height 14
select select "Quotes"
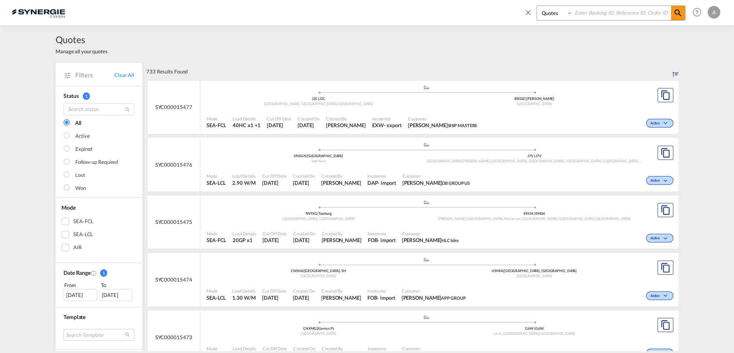
click at [537, 6] on select "Bookings Quotes Enquiries" at bounding box center [555, 13] width 37 height 14
click at [591, 14] on input at bounding box center [622, 13] width 98 height 14
type input "15271"
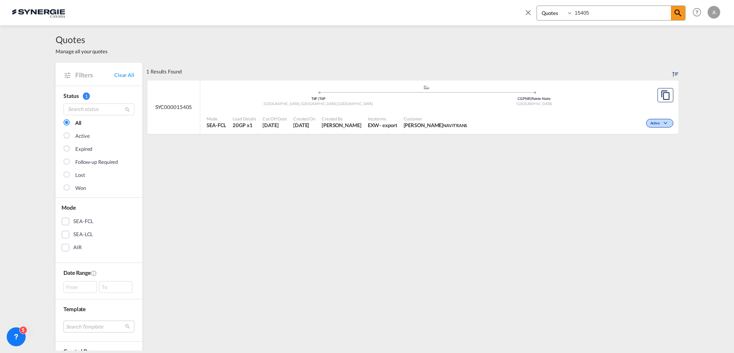
select select "Quotes"
click at [590, 15] on input "15405" at bounding box center [622, 13] width 98 height 14
click at [577, 13] on input "15405" at bounding box center [622, 13] width 98 height 14
click at [578, 13] on input "15405" at bounding box center [622, 13] width 98 height 14
type input "15422"
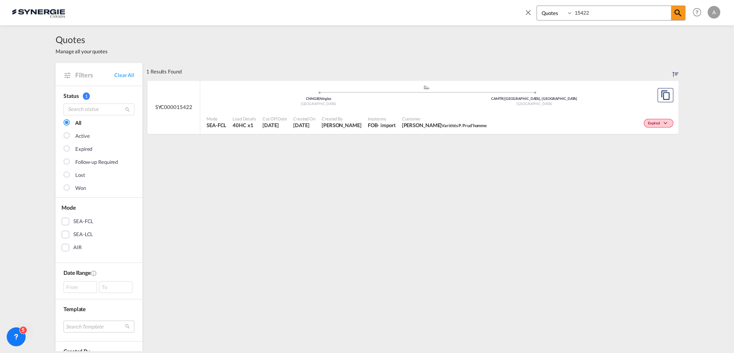
click at [496, 109] on div ".a{fill:#aaa8ad;} .a{fill:#aaa8ad;} CNNGB | Ningbo China CAMTR | [GEOGRAPHIC_DA…" at bounding box center [427, 97] width 440 height 26
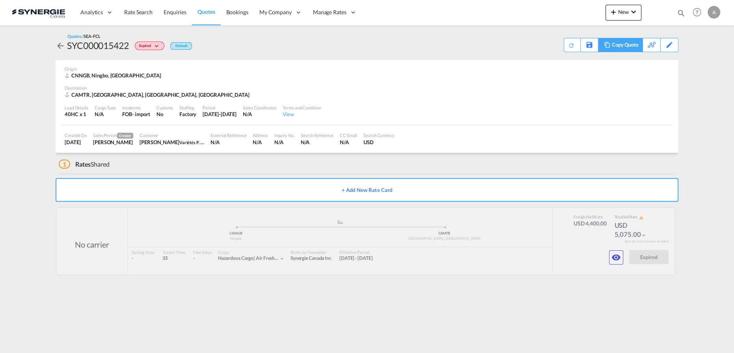
click at [608, 45] on md-icon at bounding box center [607, 45] width 9 height 6
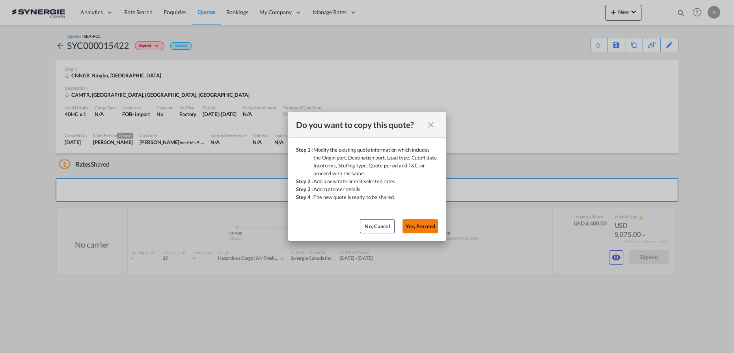
click at [425, 228] on button "Yes, Proceed" at bounding box center [420, 226] width 35 height 14
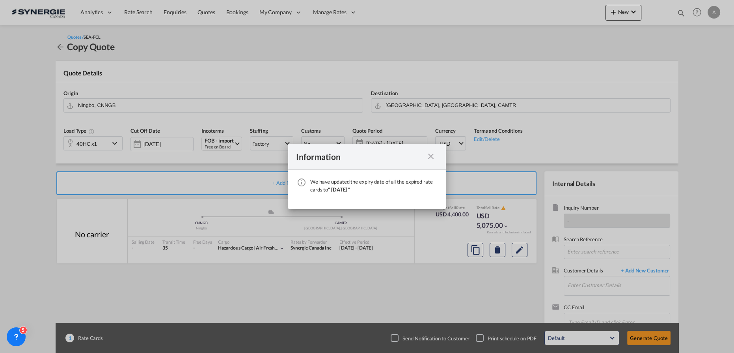
drag, startPoint x: 431, startPoint y: 157, endPoint x: 439, endPoint y: 178, distance: 22.3
click at [431, 157] on md-icon "icon-close fg-AAA8AD cursor" at bounding box center [430, 155] width 9 height 9
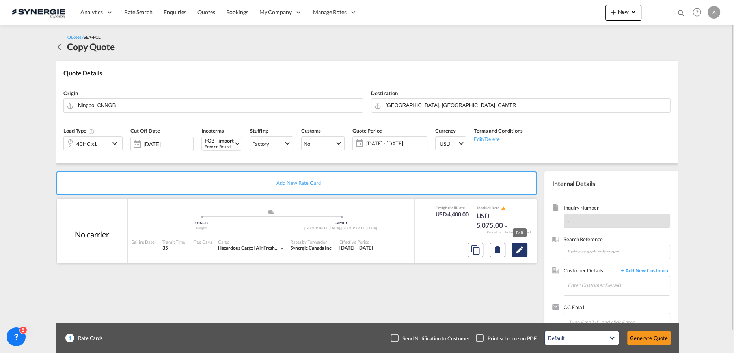
click at [524, 254] on button "Edit" at bounding box center [520, 250] width 16 height 14
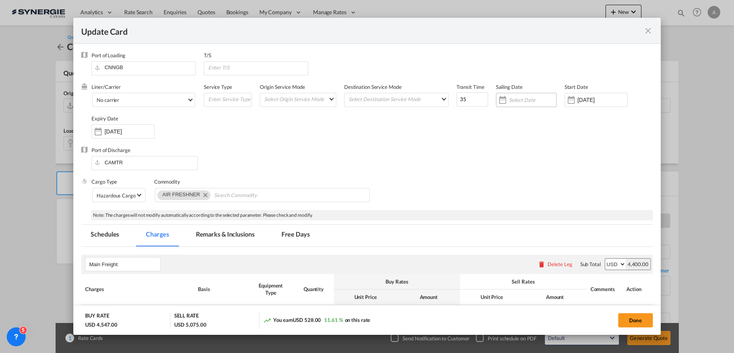
select select "per container"
select select "per shipment"
select select "per B/L"
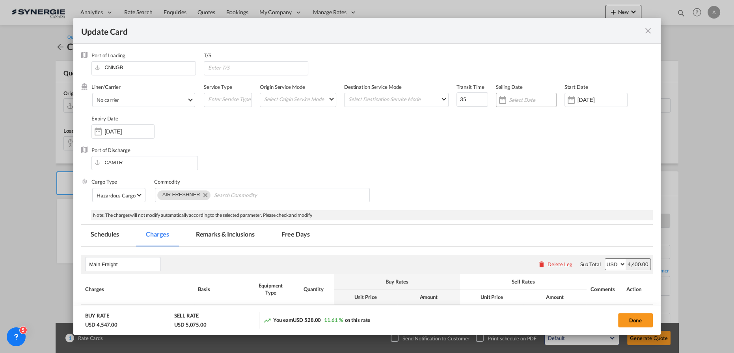
select select "per B/L"
click at [149, 126] on div "13 Nov 2025" at bounding box center [122, 131] width 63 height 14
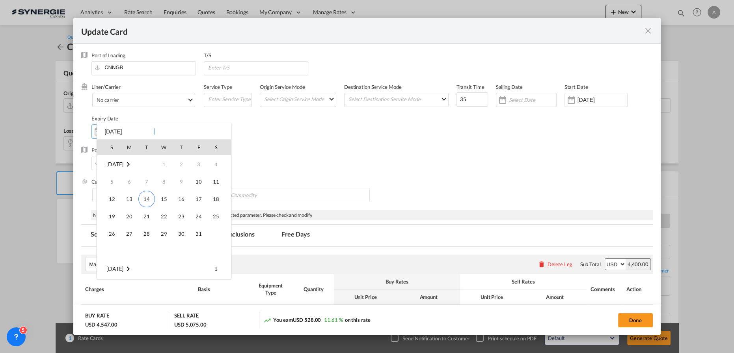
scroll to position [104, 0]
click at [135, 130] on div "S M T W T F S Oct 2025 1 2 3 4 5 6 7 8 9 10 11 12 13 14 15 16 17 18 19 20 21 22…" at bounding box center [164, 200] width 135 height 155
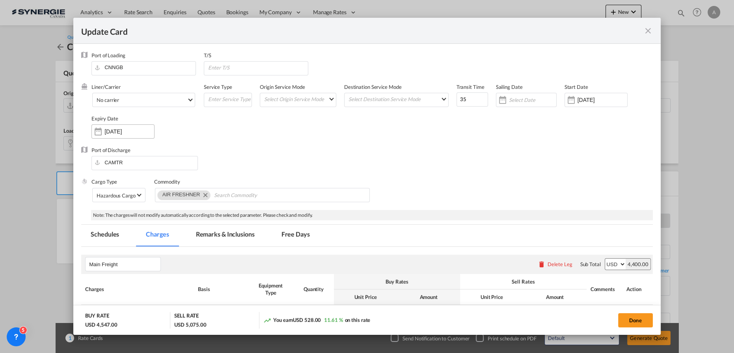
click at [131, 131] on input "13 Nov 2025" at bounding box center [130, 131] width 50 height 6
drag, startPoint x: 231, startPoint y: 136, endPoint x: 181, endPoint y: 133, distance: 50.2
click at [230, 136] on div "Liner/Carrier No carrier Atlantic Container Line (ACL) Baker Transport (GB) | D…" at bounding box center [372, 114] width 562 height 63
click at [144, 132] on input "13 Nov 2025" at bounding box center [130, 131] width 50 height 6
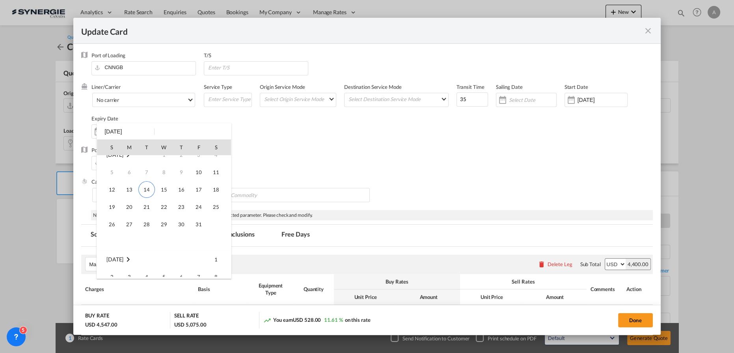
scroll to position [0, 0]
click at [204, 229] on span "31" at bounding box center [199, 234] width 16 height 16
type input "31 Oct 2025"
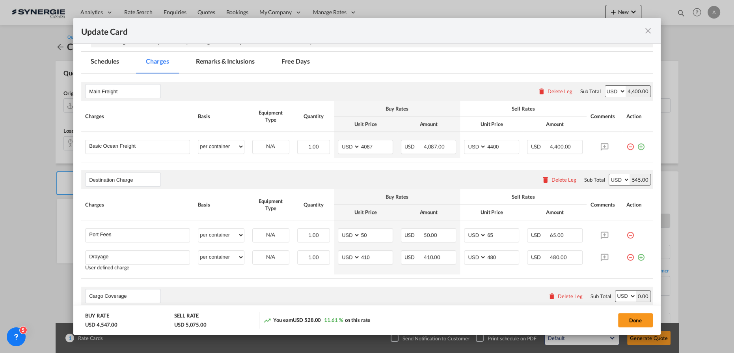
scroll to position [179, 0]
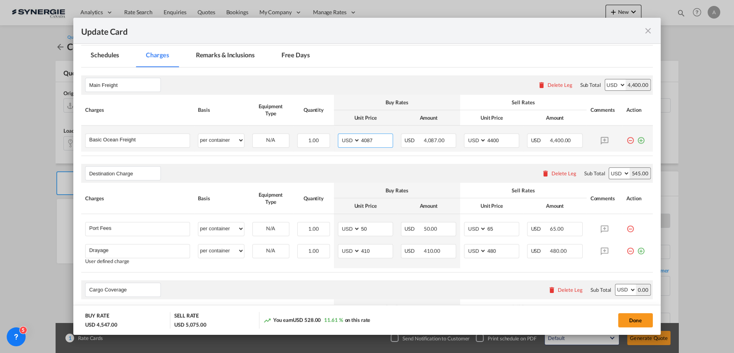
click at [366, 140] on input "4087" at bounding box center [376, 140] width 32 height 12
type input "4787"
click at [489, 138] on input "4400" at bounding box center [503, 140] width 32 height 12
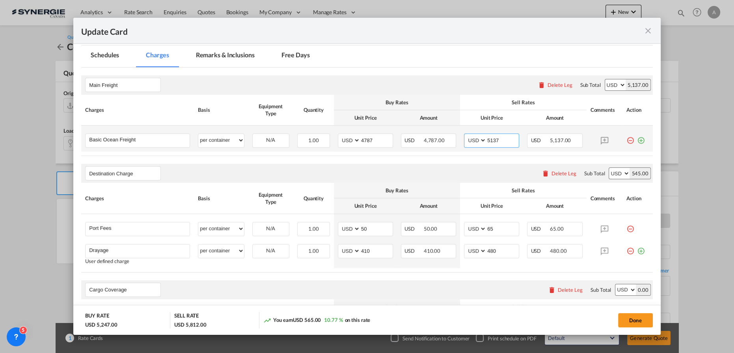
click at [488, 138] on input "5137" at bounding box center [503, 140] width 32 height 12
type input "5185"
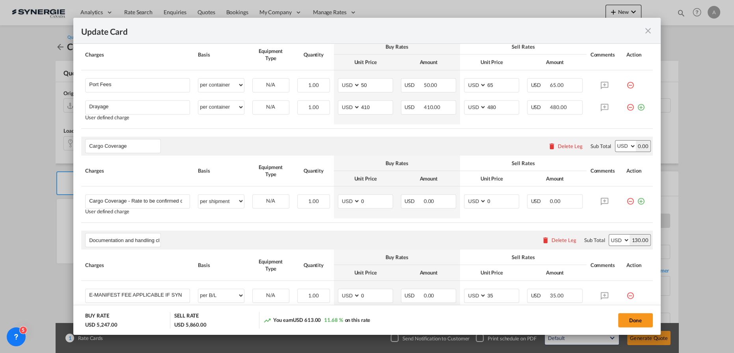
scroll to position [251, 0]
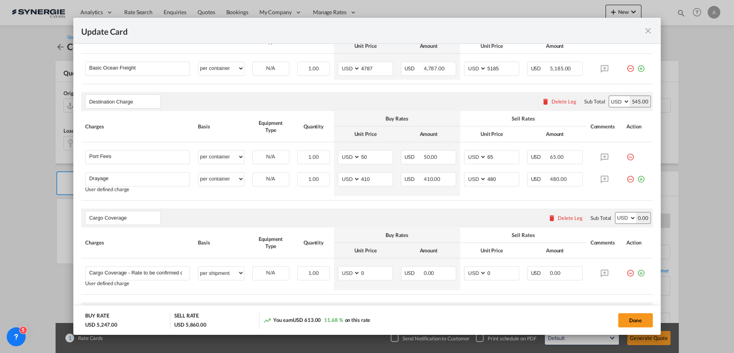
drag, startPoint x: 548, startPoint y: 100, endPoint x: 516, endPoint y: 105, distance: 32.3
click at [548, 100] on button "Delete Leg" at bounding box center [559, 101] width 35 height 6
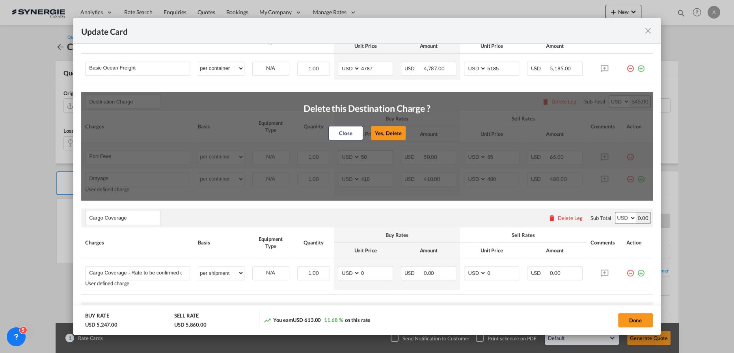
click at [386, 130] on button "Yes, Delete" at bounding box center [388, 133] width 35 height 14
type input "Cargo Coverage"
type input "Cargo Coverage - Rate to be confirmed depending on commodity and value Min 50 U…"
select select "per shipment"
type input "0"
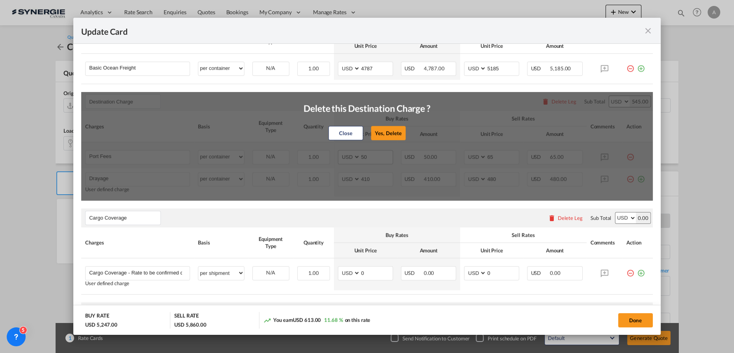
type input "0"
type input "Documentation and handling charges"
type input "E-MANIFEST FEE APPLICABLE IF SYNERGIE IS RESPONSIBLE TO SUBMIT PER E-MANIFEST E…"
select select "per B/L"
type input "35"
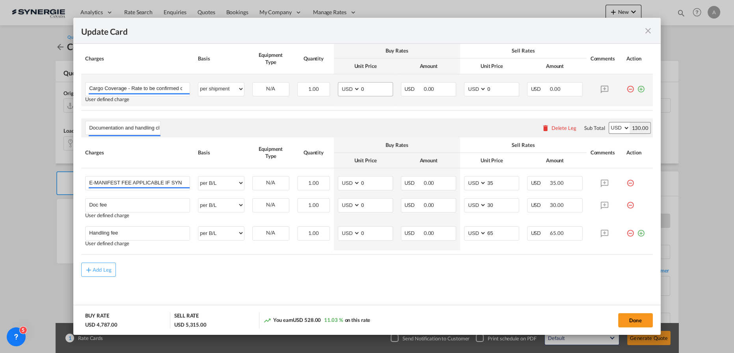
scroll to position [319, 0]
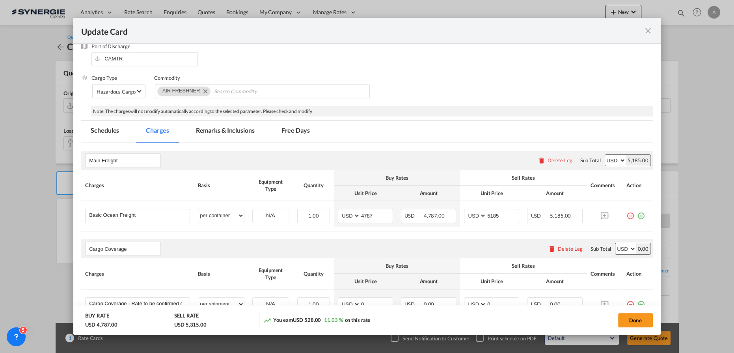
click at [238, 126] on md-tab-item "Remarks & Inclusions" at bounding box center [226, 132] width 78 height 22
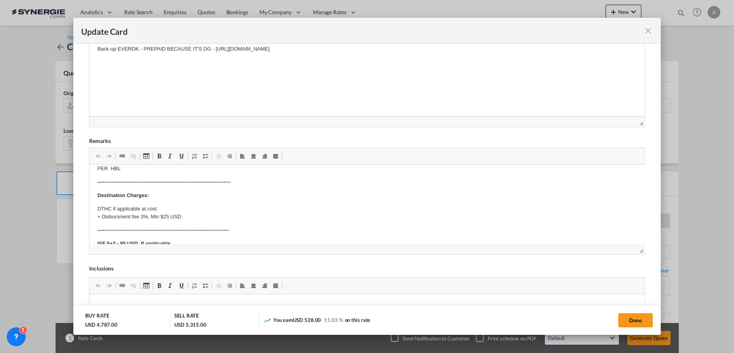
scroll to position [143, 0]
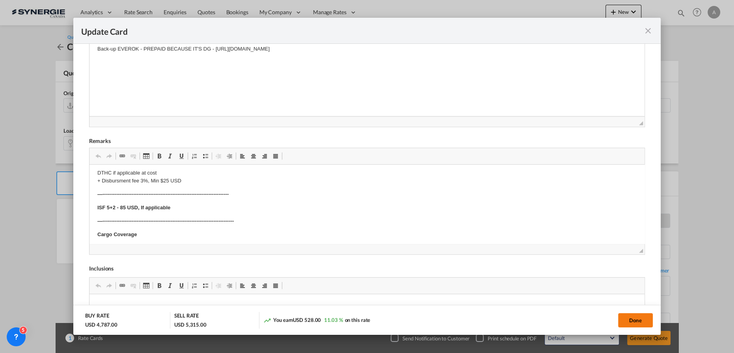
click at [628, 319] on button "Done" at bounding box center [635, 320] width 35 height 14
type input "09 Oct 2025"
type input "30 Oct 2025"
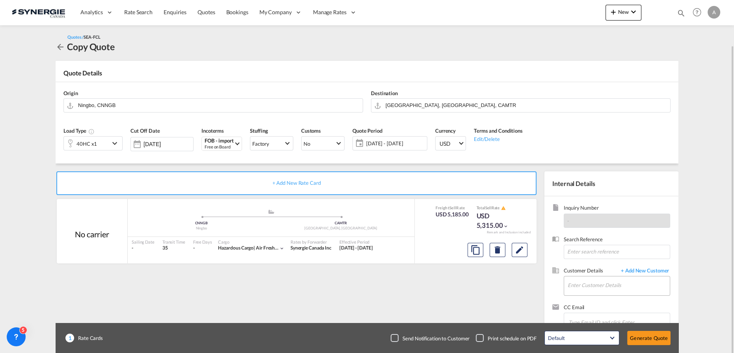
scroll to position [23, 0]
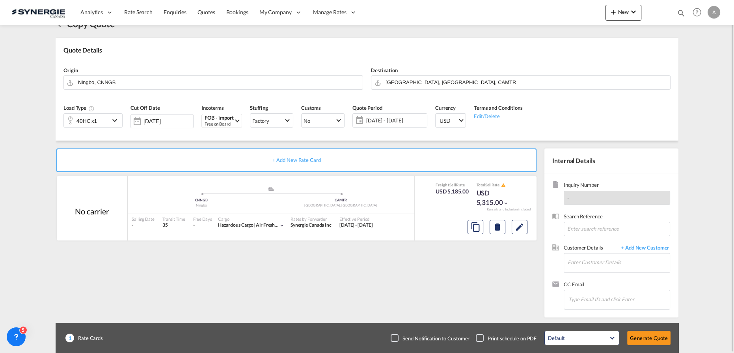
click at [358, 122] on md-icon "icon-calendar" at bounding box center [357, 120] width 9 height 9
click at [381, 121] on span "14 Oct - 13 Nov 2025" at bounding box center [395, 120] width 59 height 7
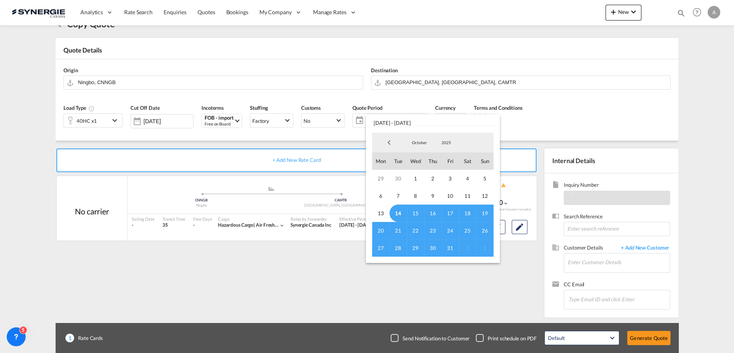
click at [398, 215] on span "14" at bounding box center [398, 212] width 17 height 17
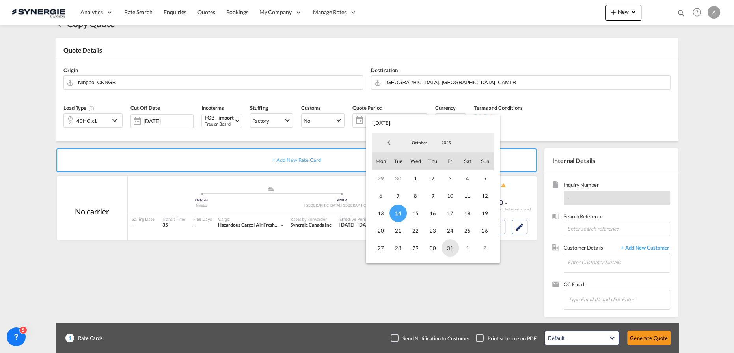
click at [449, 248] on span "31" at bounding box center [450, 247] width 17 height 17
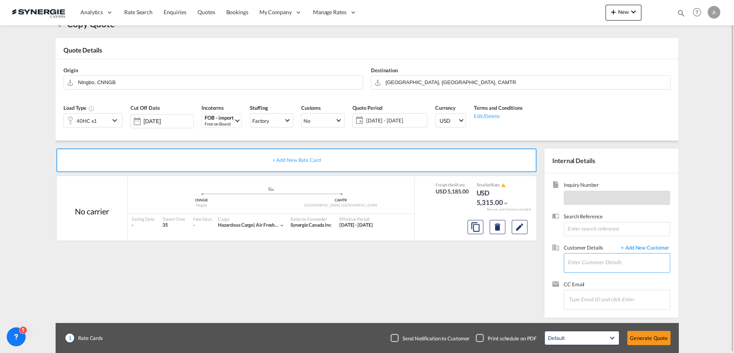
click at [592, 263] on input "Enter Customer Details" at bounding box center [619, 262] width 102 height 18
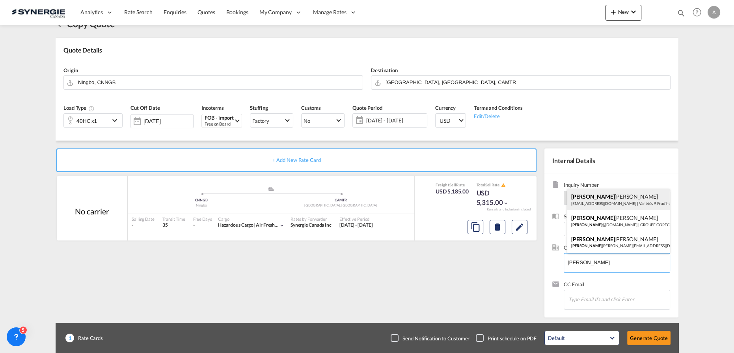
click at [615, 204] on div "Bruno Desrochers bdesrochers@lvpp.ca | Variétés P. Prud'homme" at bounding box center [619, 199] width 103 height 21
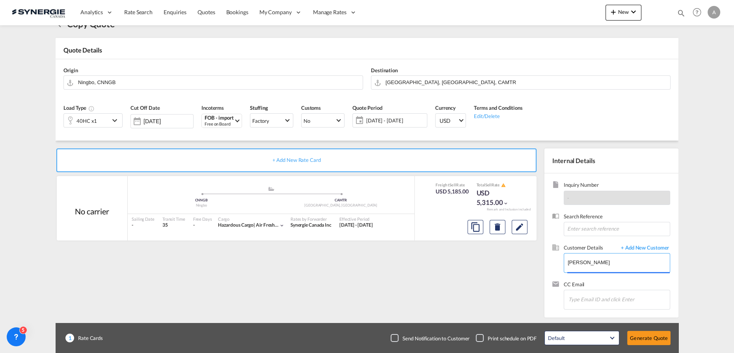
type input "Variétés P. Prud'homme, Bruno Desrochers, bdesrochers@lvpp.ca"
click at [523, 226] on md-icon "Edit" at bounding box center [519, 226] width 9 height 9
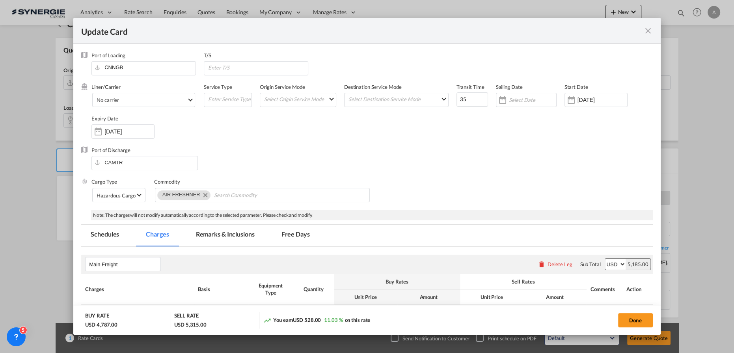
click at [651, 32] on md-icon "icon-close fg-AAA8AD m-0 pointer" at bounding box center [648, 30] width 9 height 9
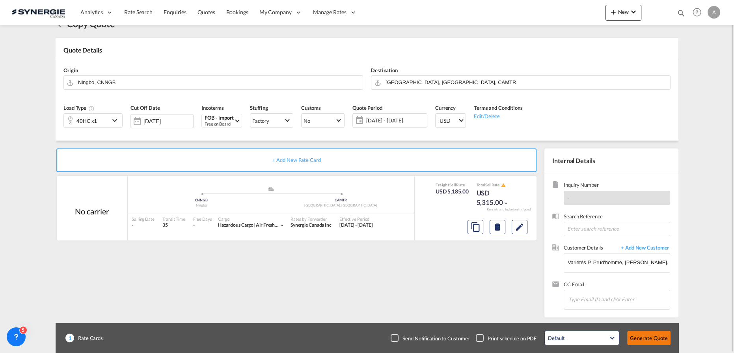
click at [651, 335] on button "Generate Quote" at bounding box center [648, 337] width 43 height 14
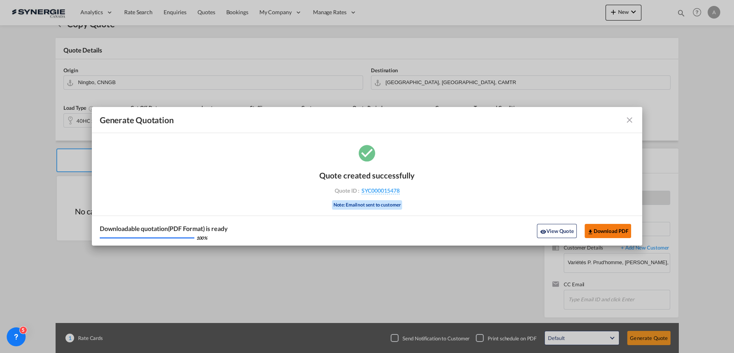
click at [600, 226] on button "Download PDF" at bounding box center [608, 231] width 47 height 14
drag, startPoint x: 558, startPoint y: 228, endPoint x: 717, endPoint y: 181, distance: 165.9
click at [558, 228] on button "View Quote" at bounding box center [556, 231] width 39 height 14
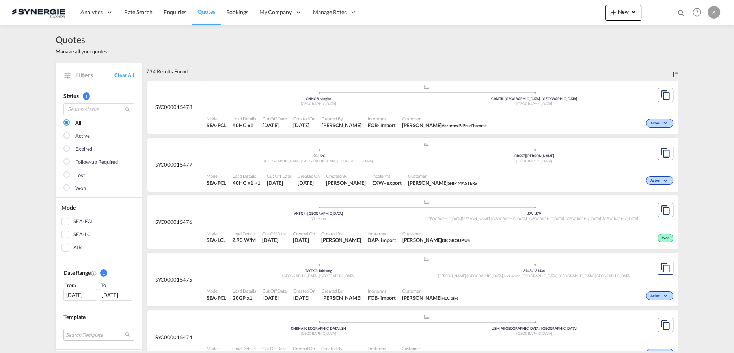
drag, startPoint x: 683, startPoint y: 11, endPoint x: 642, endPoint y: 13, distance: 40.3
click at [683, 11] on md-icon "icon-magnify" at bounding box center [681, 13] width 9 height 9
click at [555, 21] on div "Bookings Quotes Enquiries" at bounding box center [605, 15] width 162 height 19
click at [547, 16] on select "Bookings Quotes Enquiries" at bounding box center [555, 13] width 37 height 14
select select "Quotes"
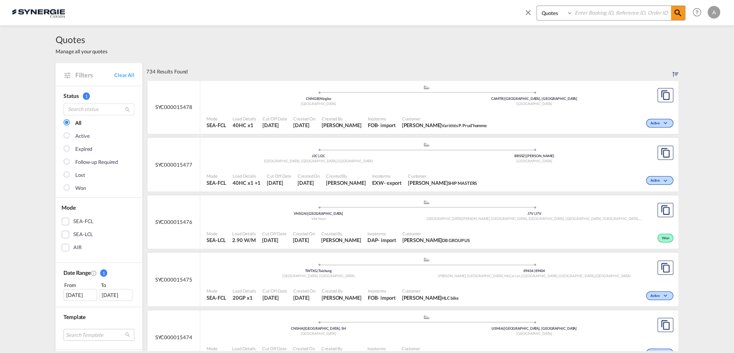
click at [537, 6] on select "Bookings Quotes Enquiries" at bounding box center [555, 13] width 37 height 14
click at [596, 15] on input at bounding box center [622, 13] width 98 height 14
type input "15423"
